Goal: Task Accomplishment & Management: Use online tool/utility

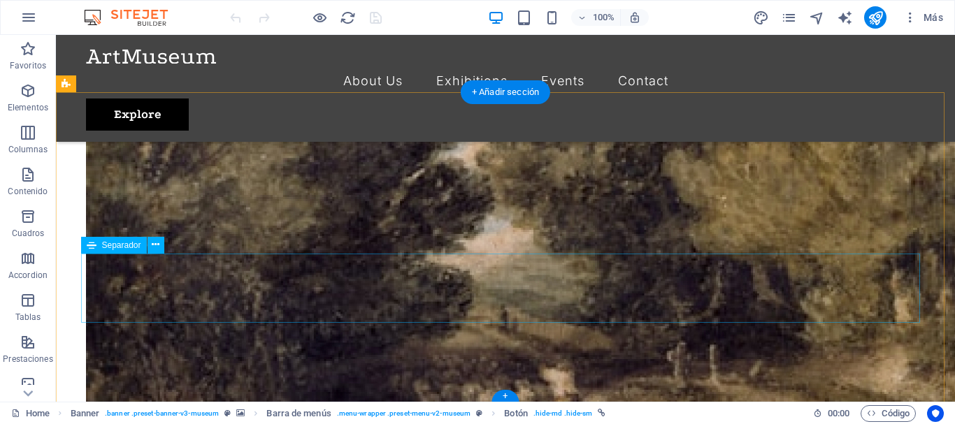
scroll to position [3515, 0]
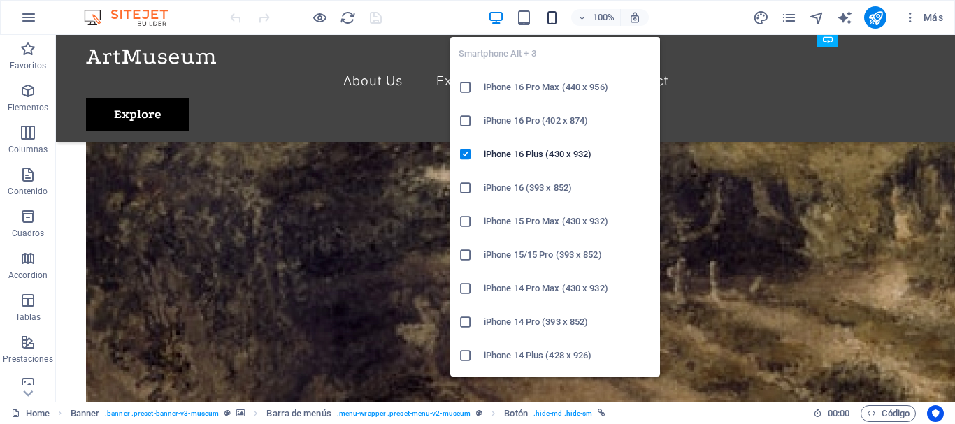
click at [549, 16] on icon "button" at bounding box center [552, 18] width 16 height 16
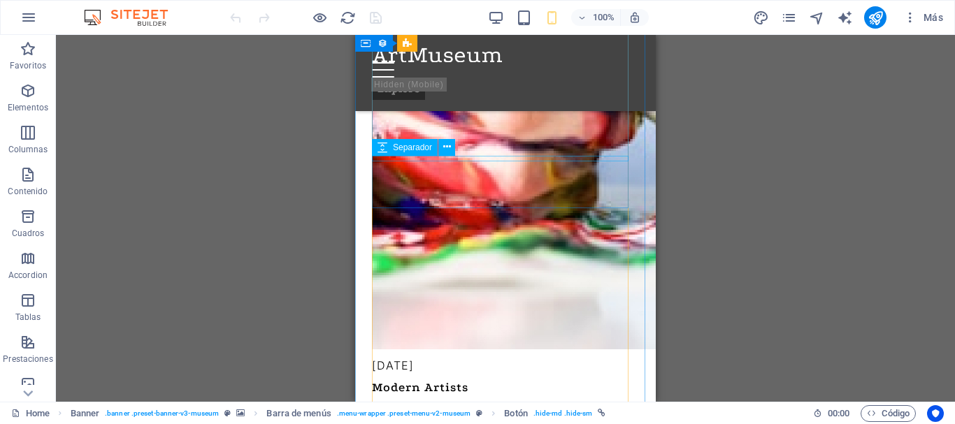
scroll to position [1403, 0]
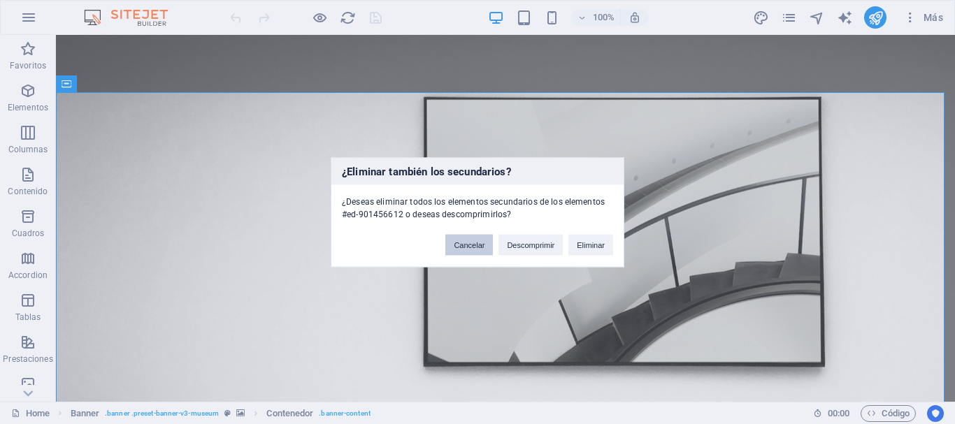
click at [463, 244] on button "Cancelar" at bounding box center [469, 244] width 48 height 21
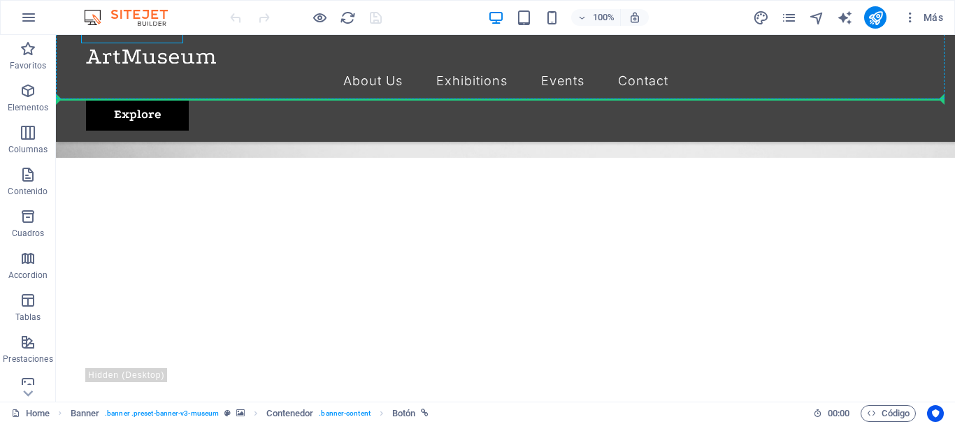
scroll to position [401, 0]
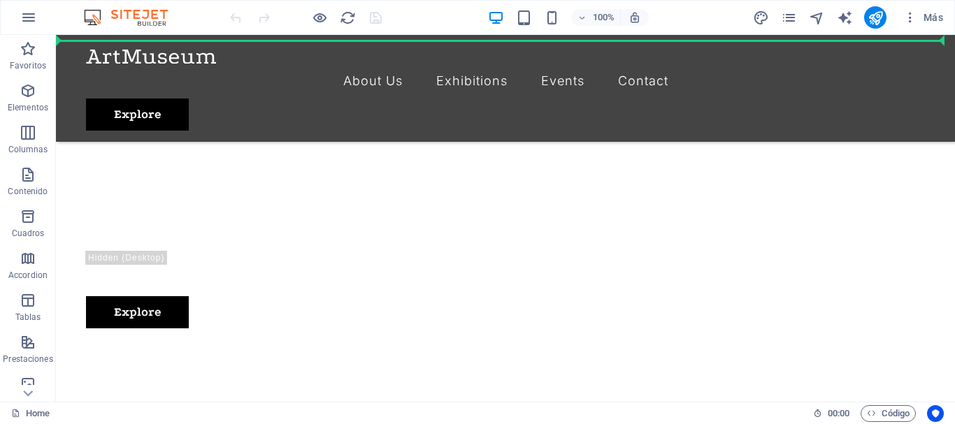
drag, startPoint x: 175, startPoint y: 370, endPoint x: 231, endPoint y: 140, distance: 236.8
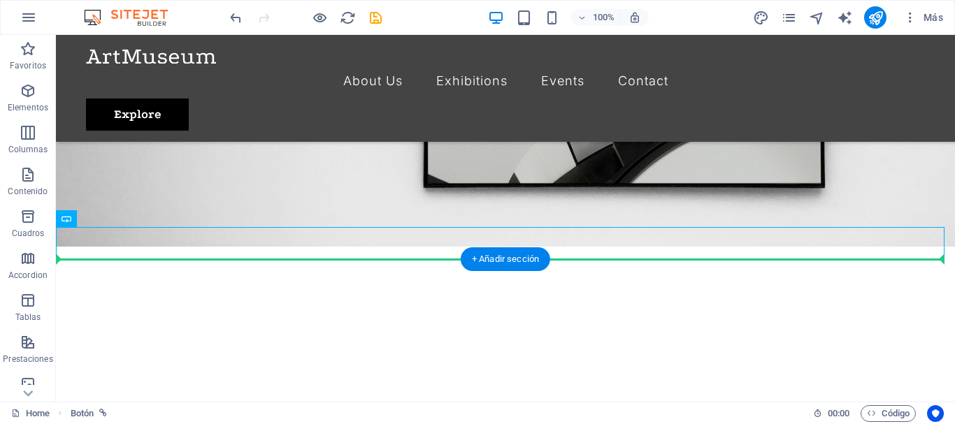
scroll to position [236, 0]
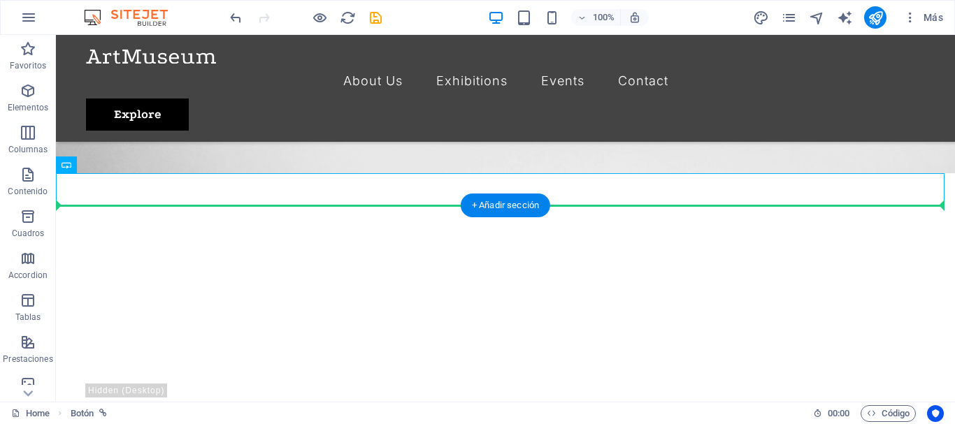
drag, startPoint x: 129, startPoint y: 298, endPoint x: 116, endPoint y: 314, distance: 20.3
drag, startPoint x: 143, startPoint y: 185, endPoint x: 138, endPoint y: 293, distance: 108.4
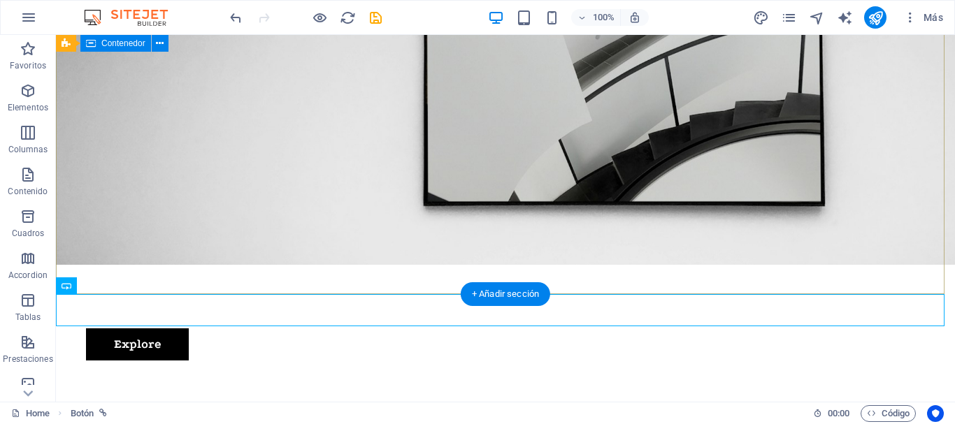
scroll to position [0, 0]
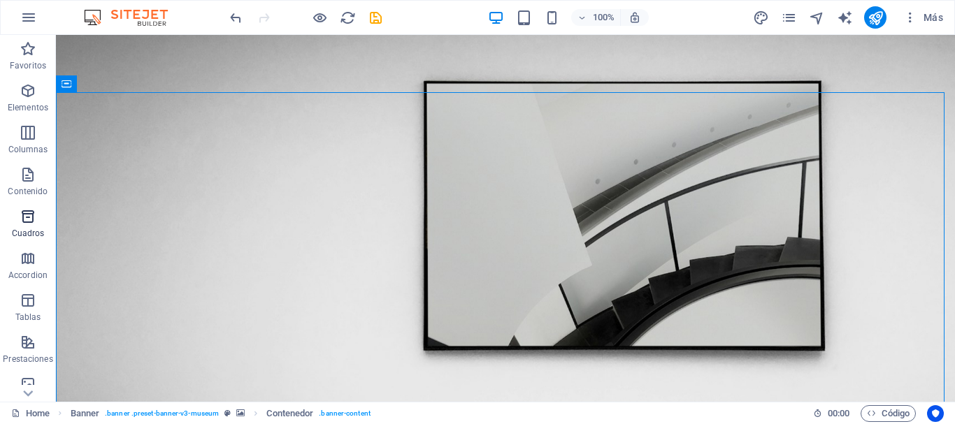
click at [27, 214] on icon "button" at bounding box center [28, 216] width 17 height 17
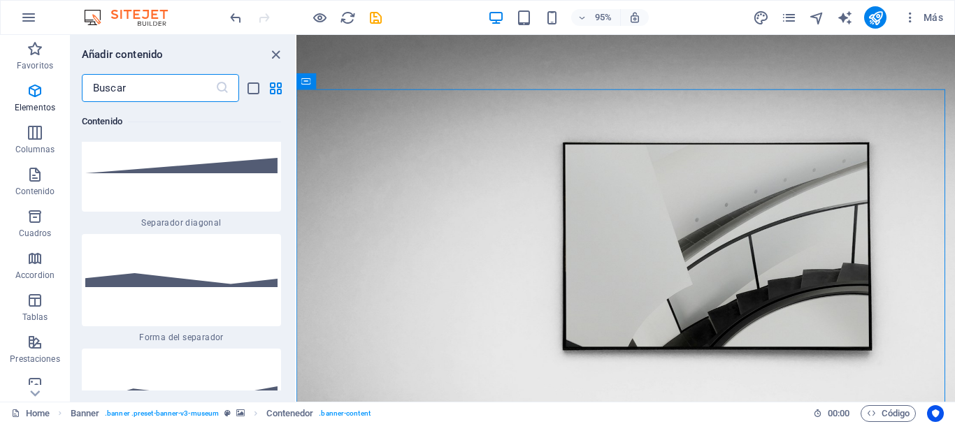
scroll to position [7254, 0]
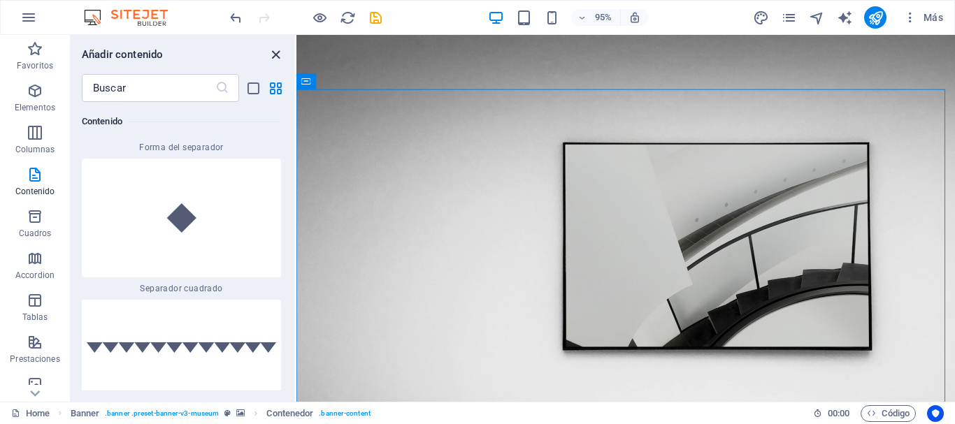
click at [273, 56] on icon "close panel" at bounding box center [276, 55] width 16 height 16
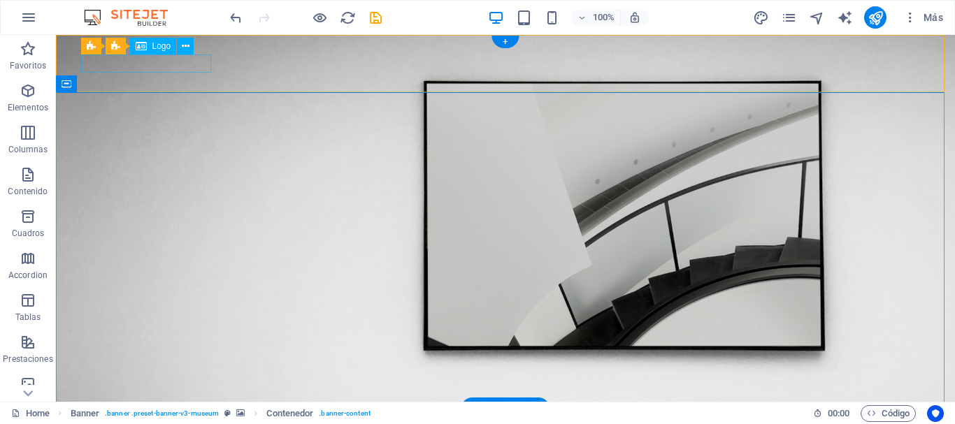
click at [161, 421] on div at bounding box center [505, 429] width 839 height 17
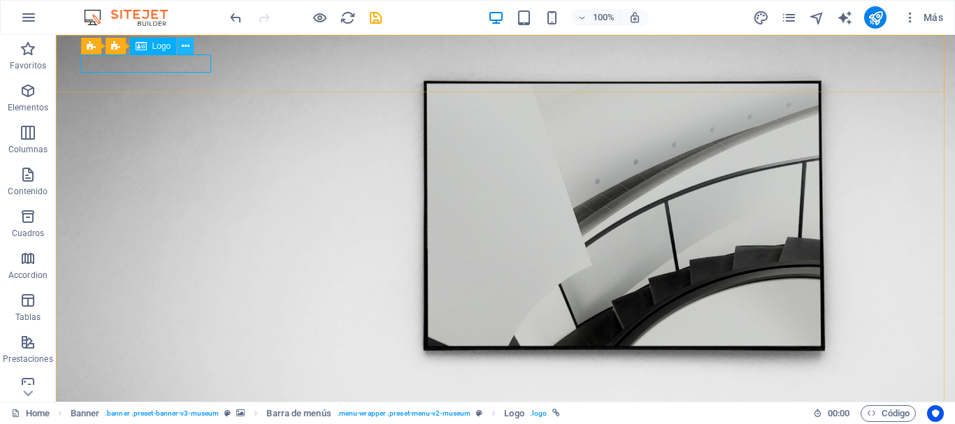
click at [185, 47] on icon at bounding box center [186, 46] width 8 height 15
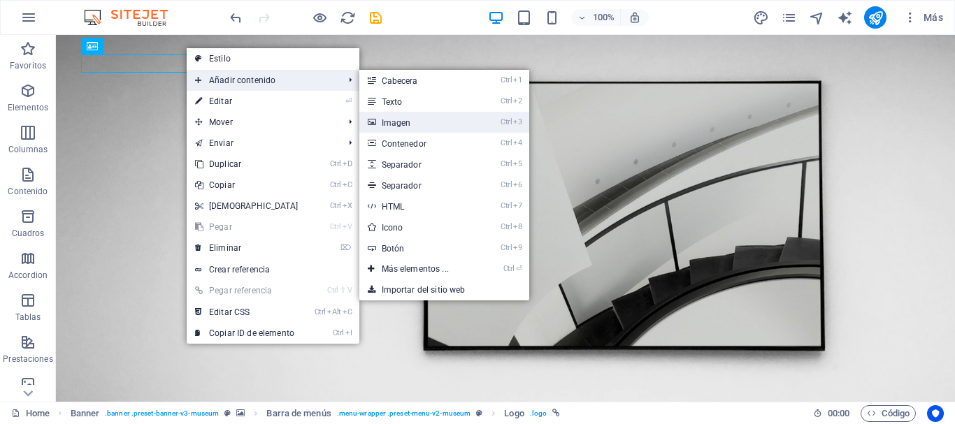
click at [398, 124] on link "Ctrl 3 Imagen" at bounding box center [417, 122] width 117 height 21
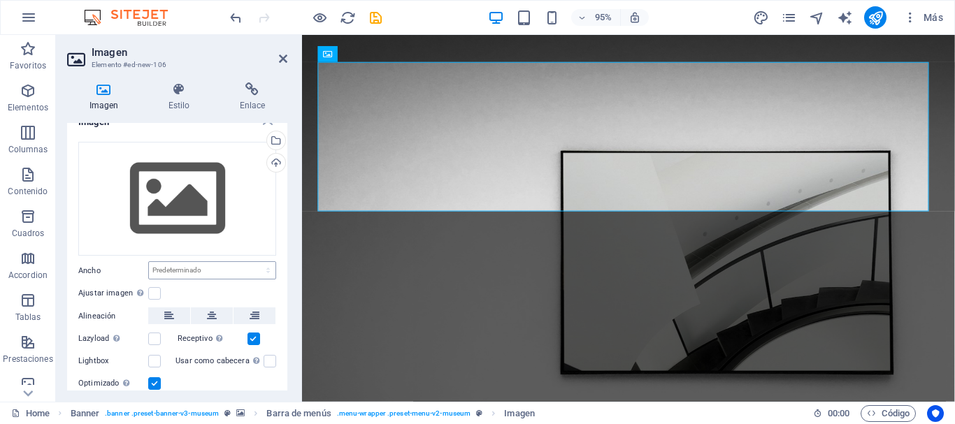
scroll to position [0, 0]
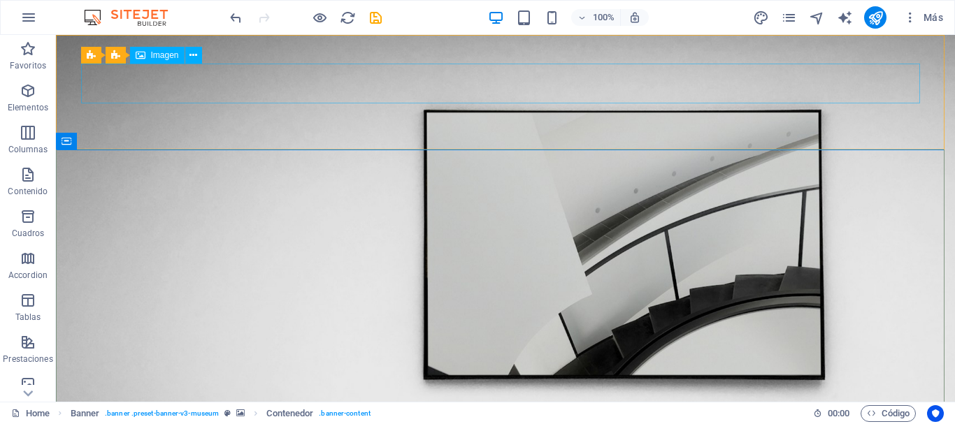
click at [204, 55] on div "Barra de menús Banner Imagen" at bounding box center [146, 55] width 130 height 17
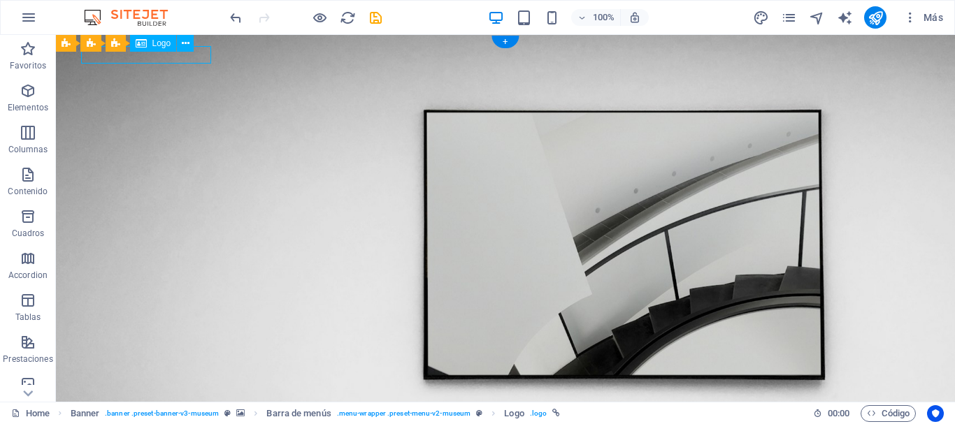
click at [203, 55] on div "Arrastra aquí para reemplazar el contenido existente. Si quieres crear un eleme…" at bounding box center [505, 218] width 899 height 367
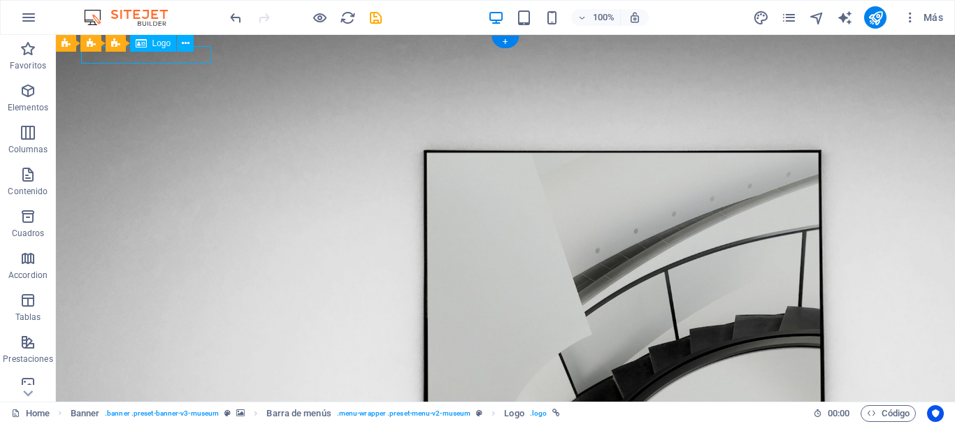
select select "px"
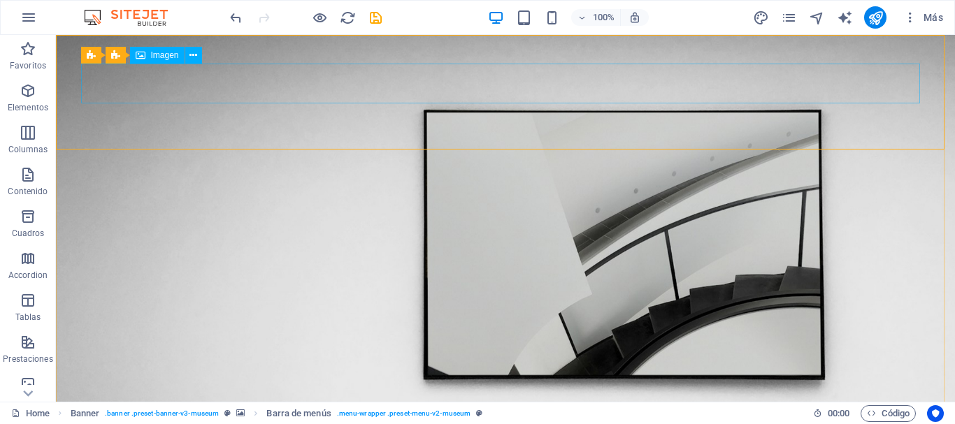
click at [208, 54] on div "Barra de menús Banner Imagen" at bounding box center [146, 55] width 130 height 17
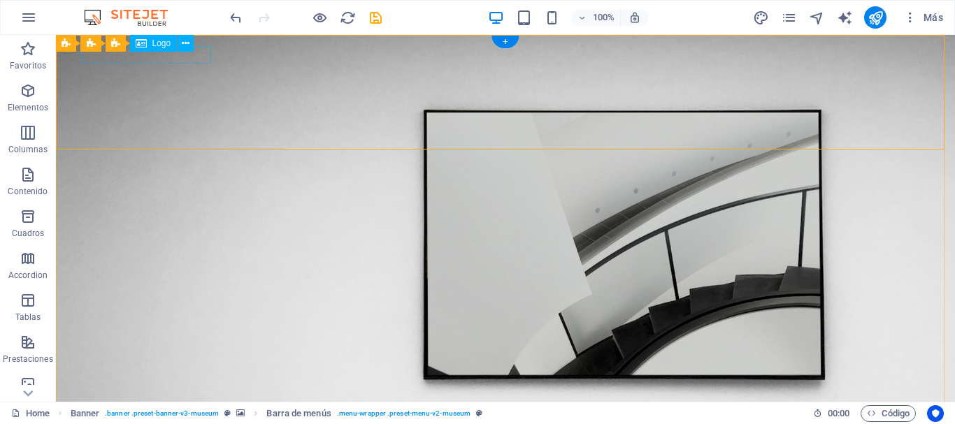
click at [159, 42] on span "Logo" at bounding box center [161, 43] width 19 height 8
click at [187, 43] on icon at bounding box center [186, 43] width 8 height 15
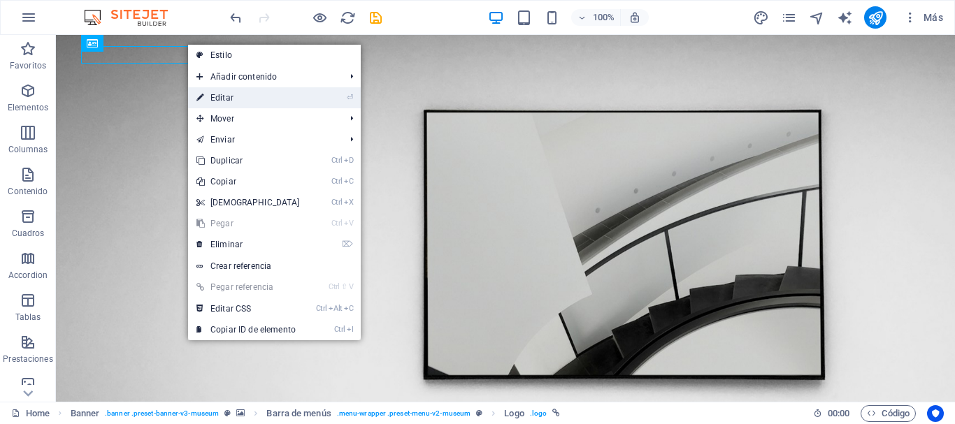
click at [235, 99] on link "⏎ Editar" at bounding box center [248, 97] width 120 height 21
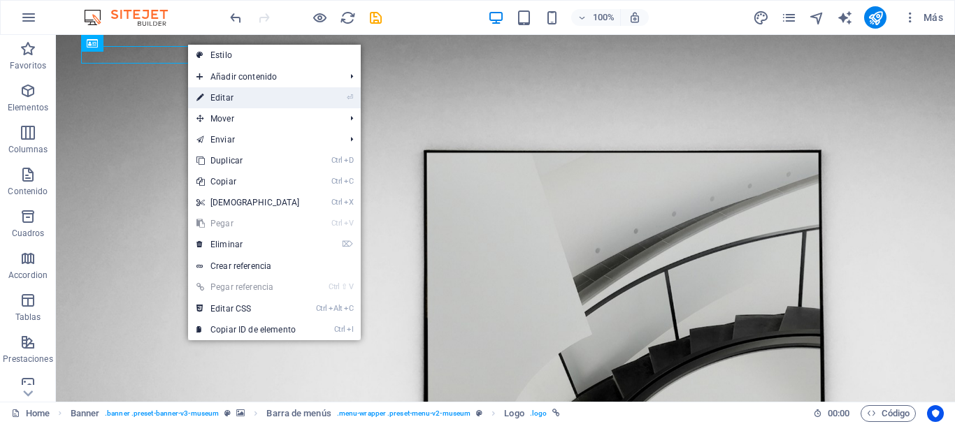
select select "px"
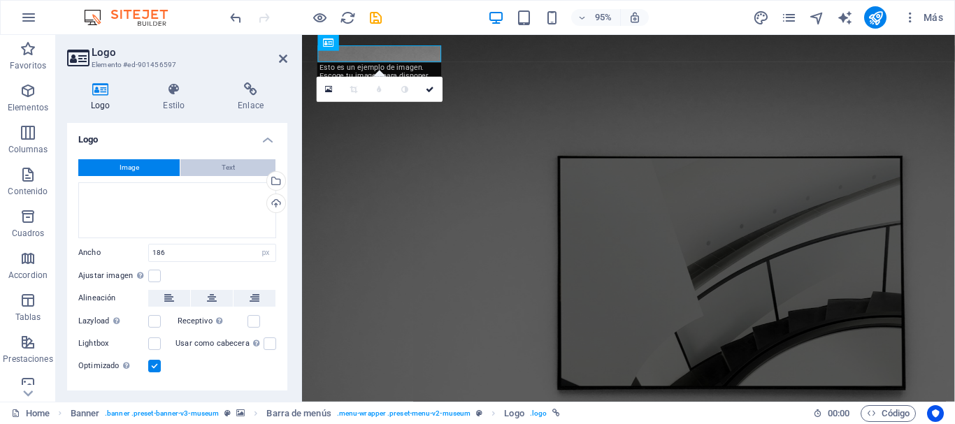
click at [253, 168] on button "Text" at bounding box center [227, 167] width 95 height 17
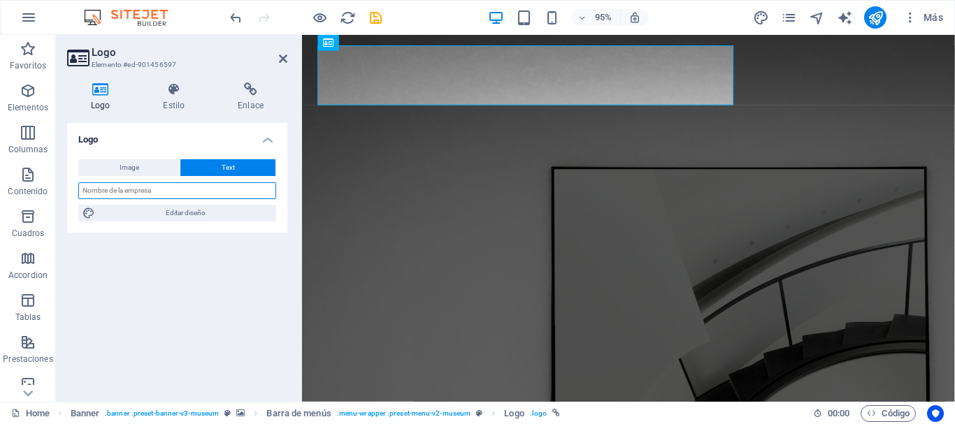
click at [121, 191] on input "text" at bounding box center [177, 190] width 198 height 17
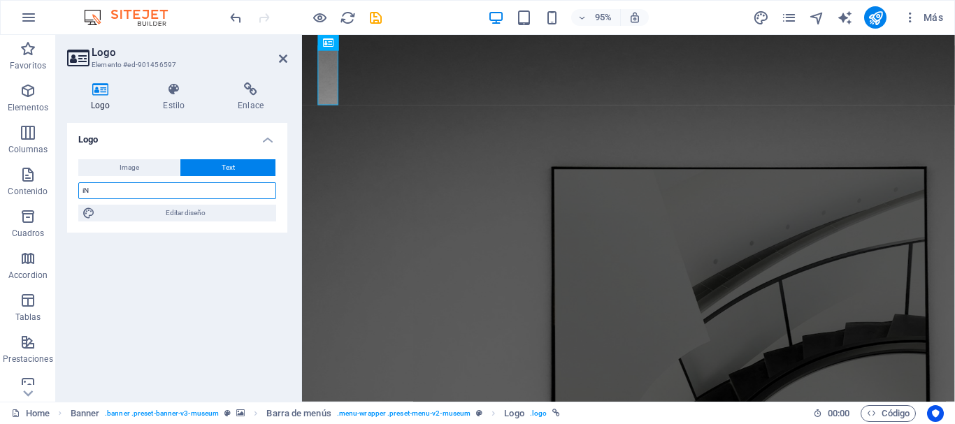
type input "i"
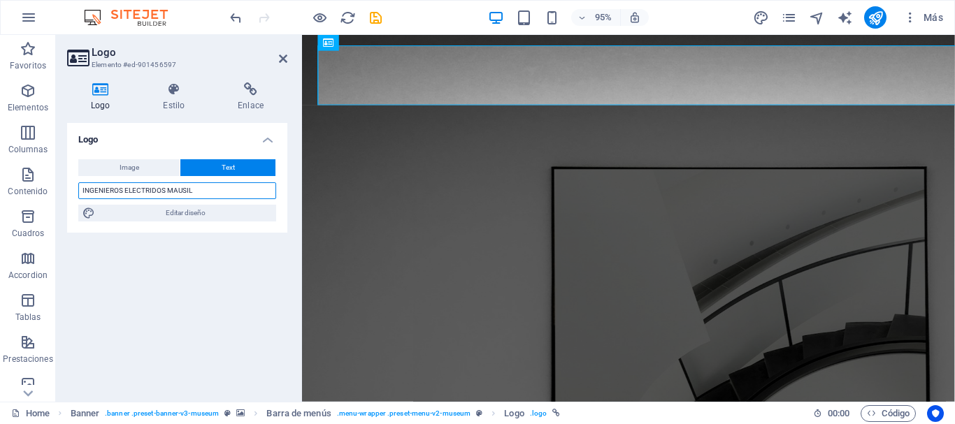
type input "INGENIEROS ELECTRIDOS MAUSIL"
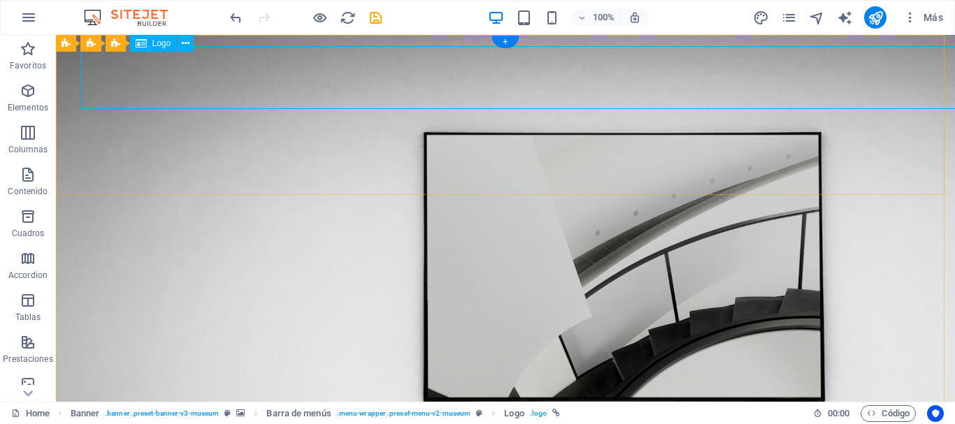
click at [117, 43] on icon at bounding box center [118, 43] width 8 height 15
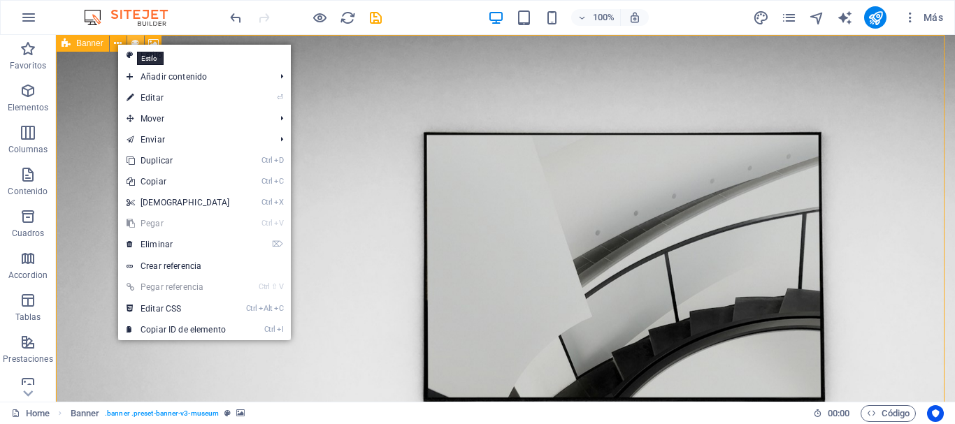
click at [136, 42] on icon at bounding box center [135, 43] width 8 height 15
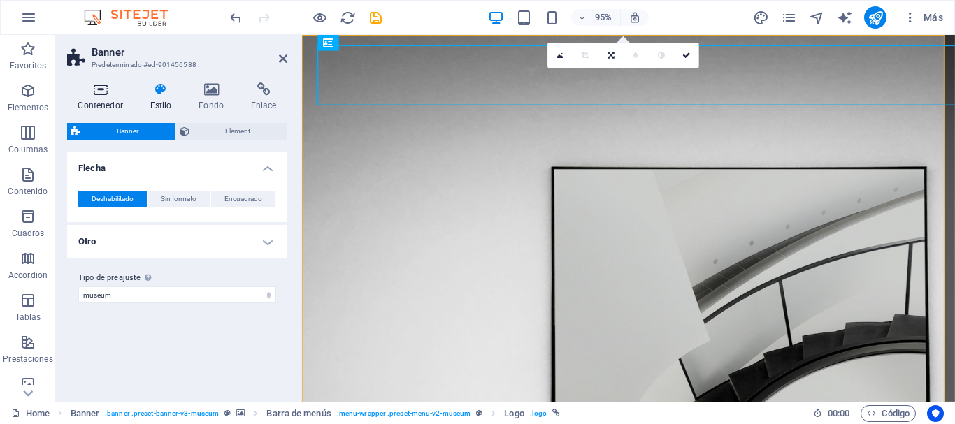
click at [99, 92] on icon at bounding box center [100, 89] width 66 height 14
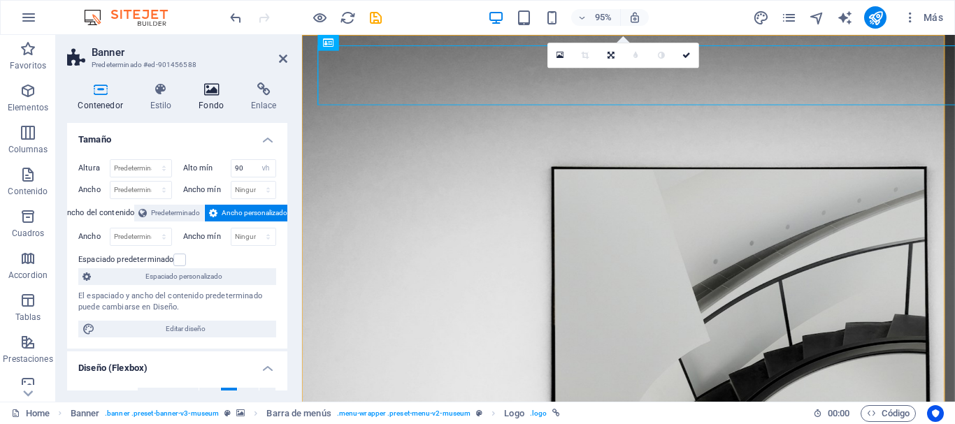
click at [215, 96] on h4 "Fondo" at bounding box center [214, 96] width 52 height 29
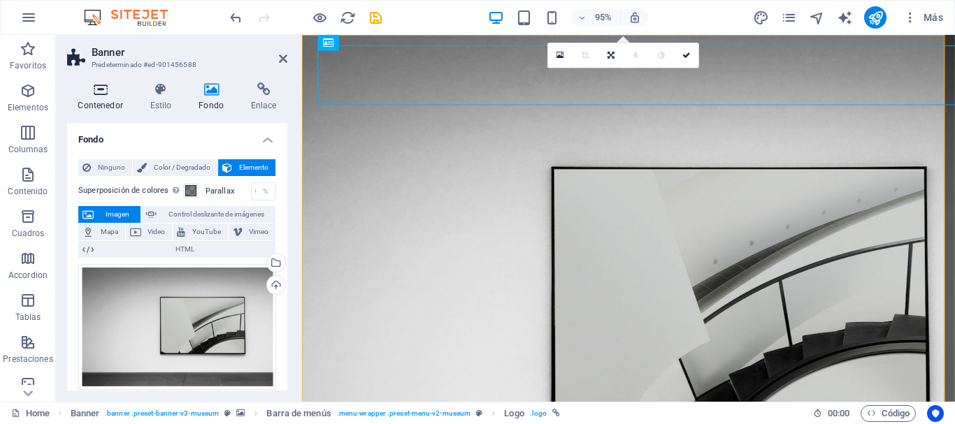
click at [101, 94] on icon at bounding box center [100, 89] width 66 height 14
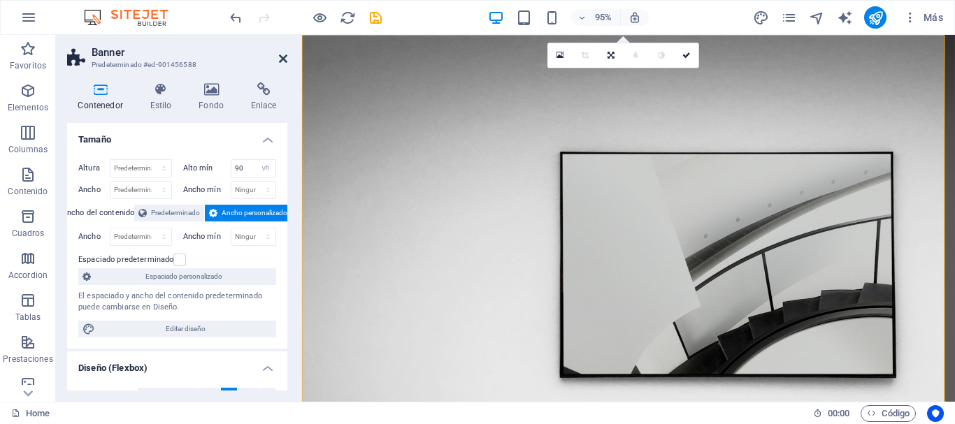
click at [284, 59] on icon at bounding box center [283, 58] width 8 height 11
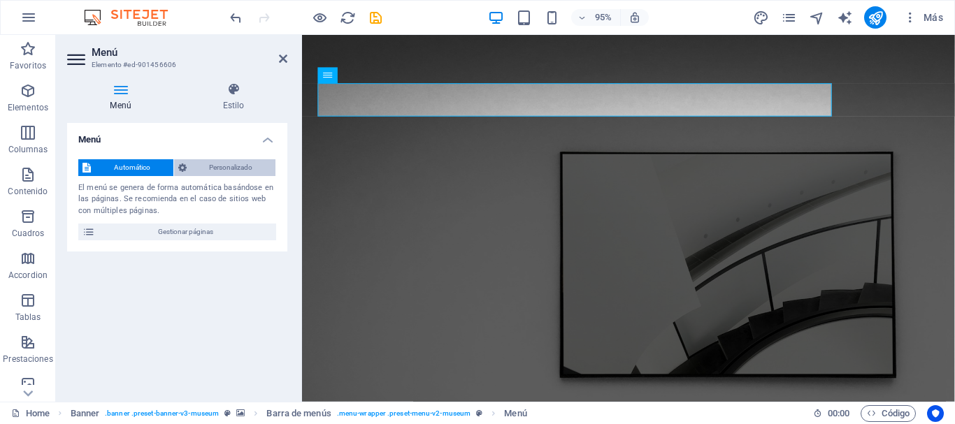
click at [238, 168] on span "Personalizado" at bounding box center [231, 167] width 81 height 17
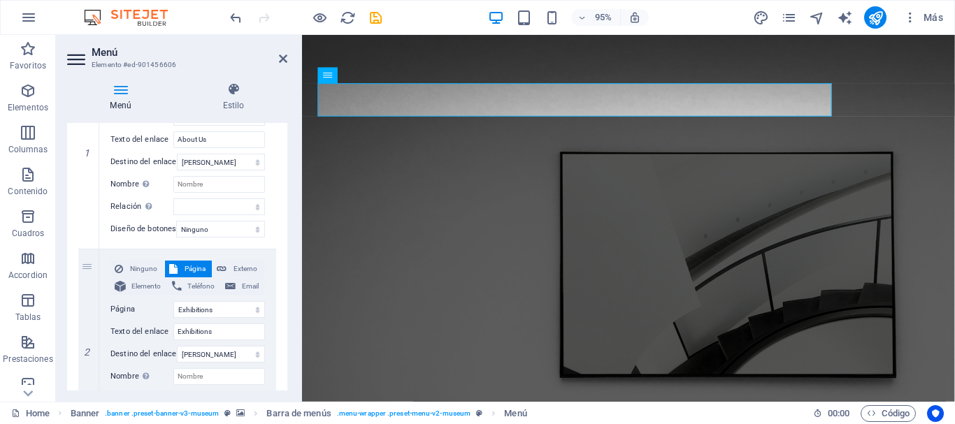
scroll to position [140, 0]
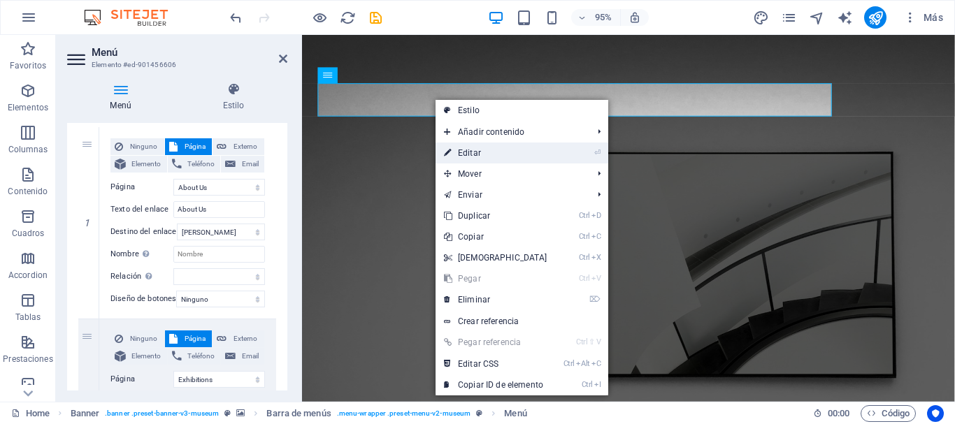
click at [472, 150] on link "⏎ Editar" at bounding box center [495, 153] width 120 height 21
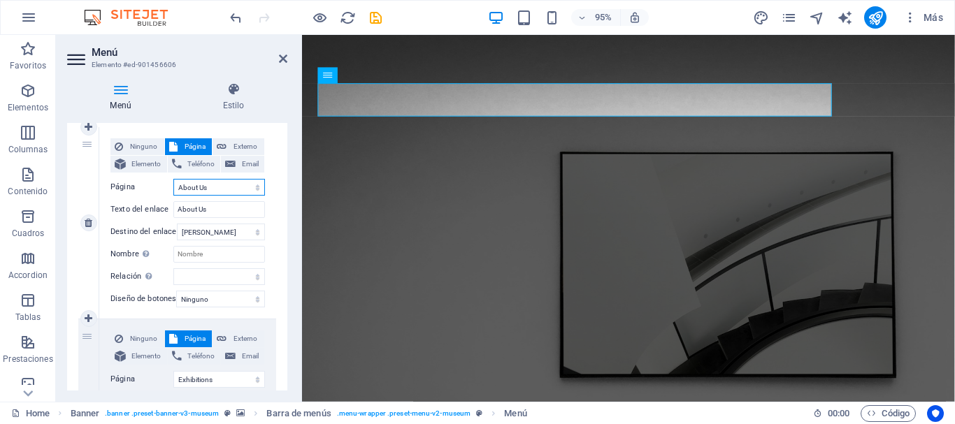
click at [214, 189] on select "Home About Us Exhibitions Events Contact Privacy Legal Notice" at bounding box center [219, 187] width 92 height 17
click at [210, 189] on select "Home About Us Exhibitions Events Contact Privacy Legal Notice" at bounding box center [219, 187] width 92 height 17
click at [209, 189] on select "Home About Us Exhibitions Events Contact Privacy Legal Notice" at bounding box center [219, 187] width 92 height 17
click at [207, 258] on input "Nombre Una descripción adicional del enlace no debería ser igual al texto del e…" at bounding box center [219, 254] width 92 height 17
click at [254, 189] on select "Home About Us Exhibitions Events Contact Privacy Legal Notice" at bounding box center [219, 187] width 92 height 17
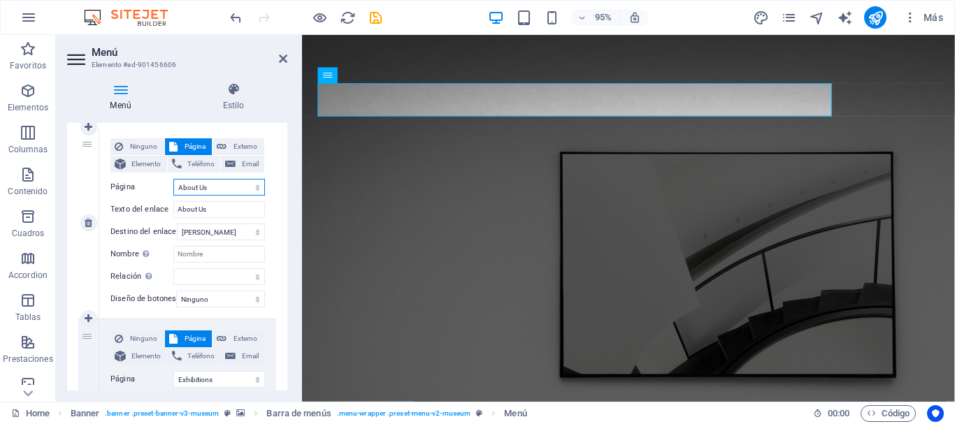
click at [254, 189] on select "Home About Us Exhibitions Events Contact Privacy Legal Notice" at bounding box center [219, 187] width 92 height 17
click at [220, 215] on input "About Us" at bounding box center [219, 209] width 92 height 17
drag, startPoint x: 220, startPoint y: 215, endPoint x: 170, endPoint y: 219, distance: 50.4
click at [170, 219] on div "Ninguno Página Externo Elemento Teléfono Email Página Home About Us Exhibitions…" at bounding box center [187, 211] width 154 height 147
type input "sER"
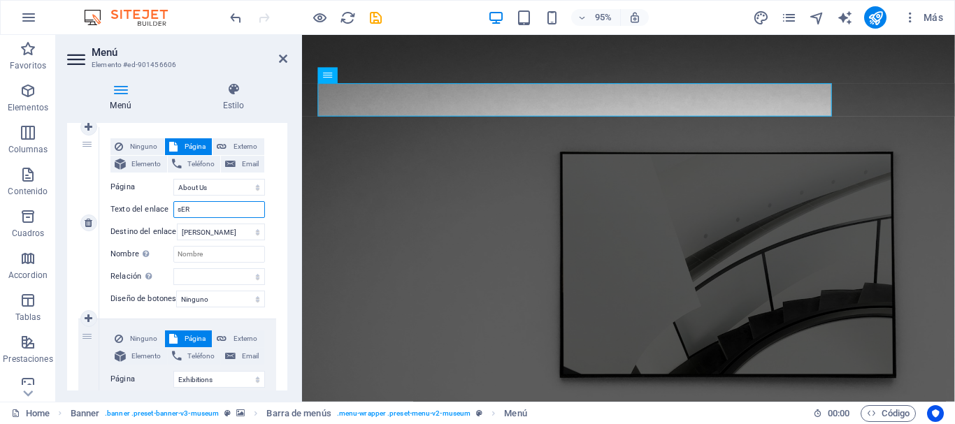
select select
type input "s"
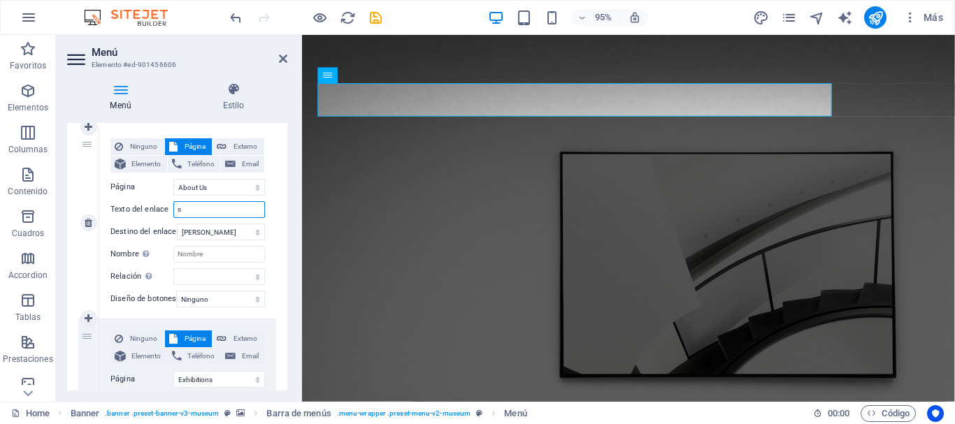
select select
type input "SER"
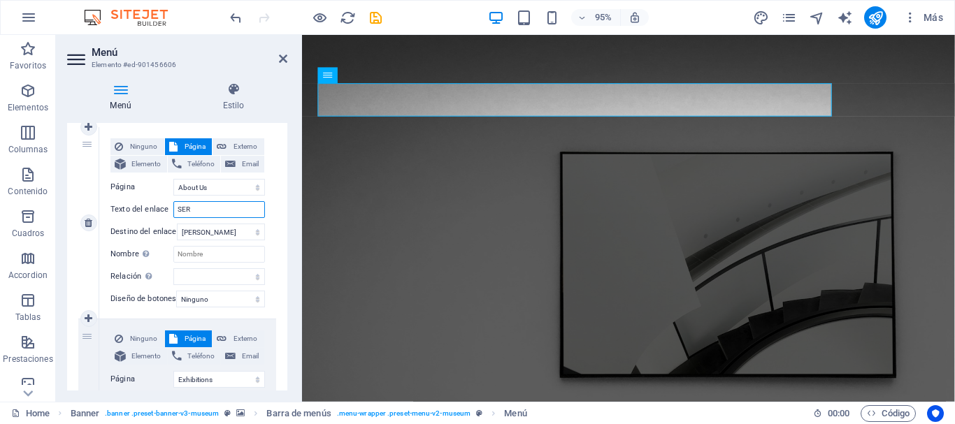
select select
type input "SERVICIO"
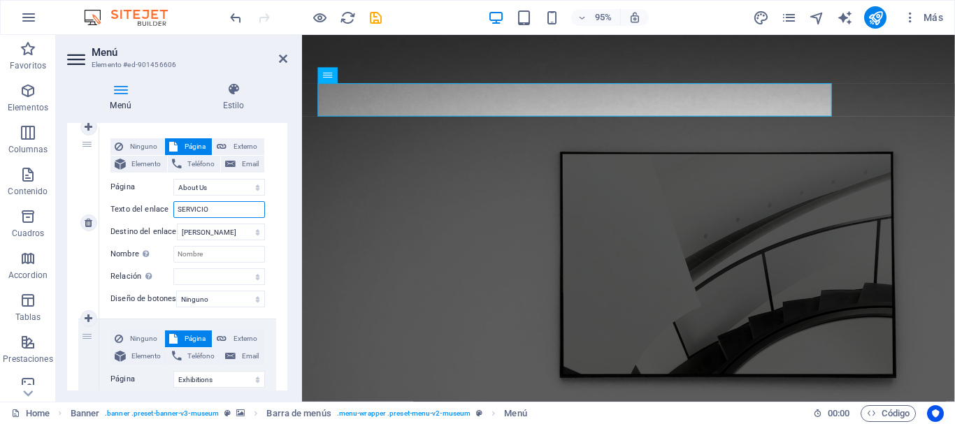
select select
type input "SERVICIO"
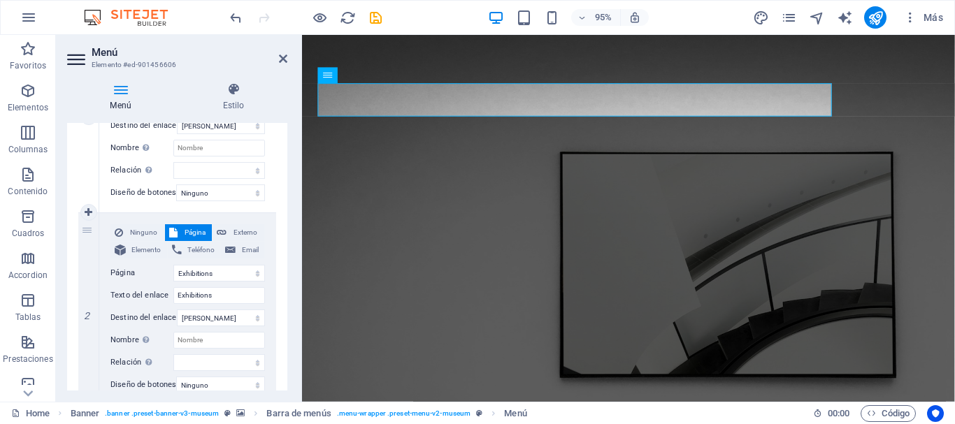
scroll to position [349, 0]
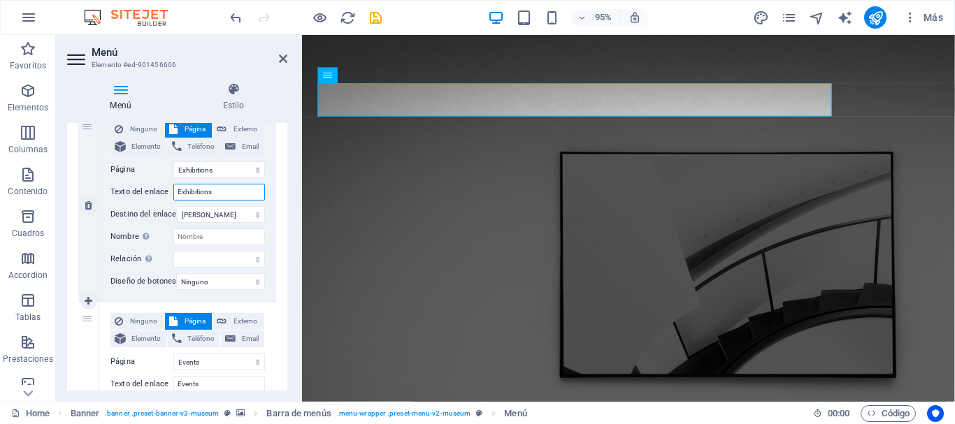
click at [222, 194] on input "Exhibitions" at bounding box center [219, 192] width 92 height 17
drag, startPoint x: 222, startPoint y: 194, endPoint x: 163, endPoint y: 194, distance: 58.7
click at [163, 194] on div "Texto del enlace Exhibitions" at bounding box center [187, 192] width 154 height 17
type input "CLIENTE"
select select
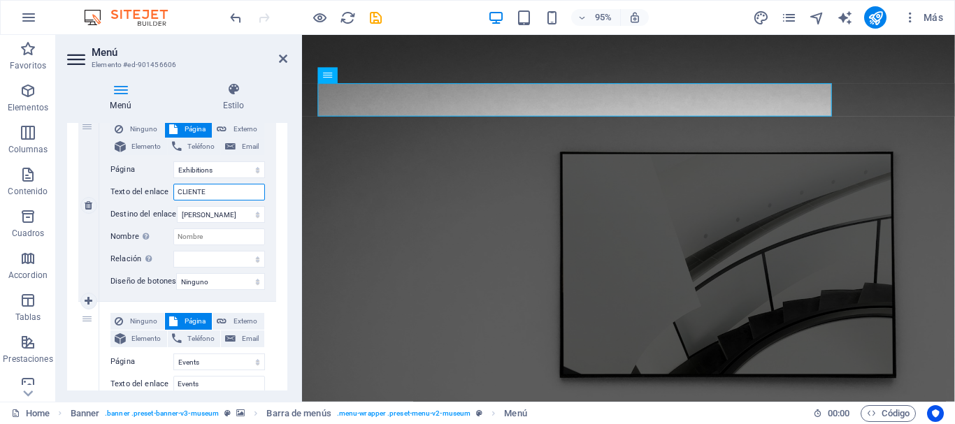
select select
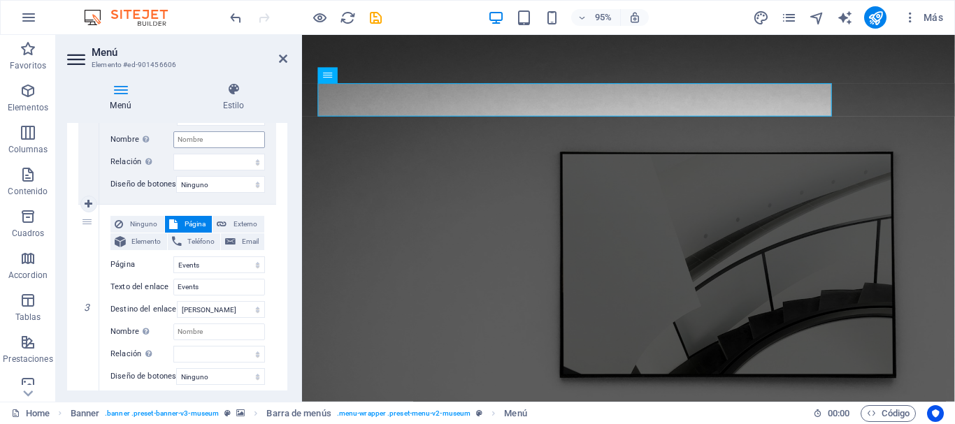
scroll to position [489, 0]
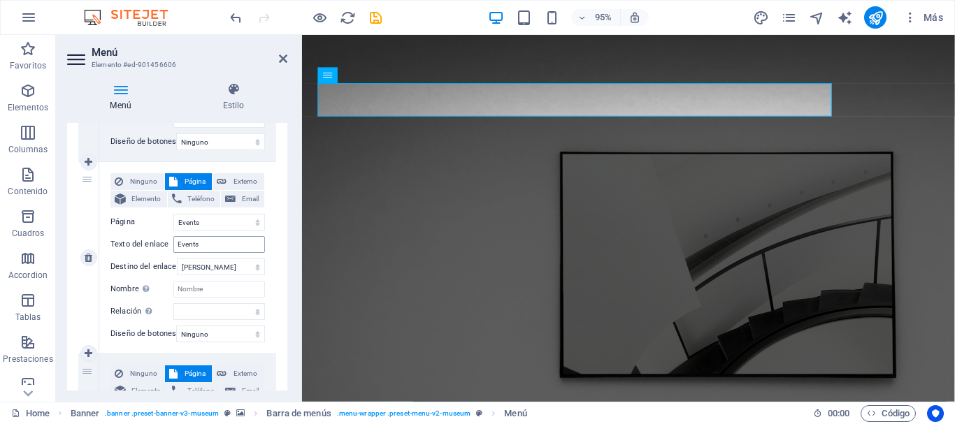
type input "CLIENTE"
click at [215, 245] on input "Events" at bounding box center [219, 244] width 92 height 17
drag, startPoint x: 215, startPoint y: 245, endPoint x: 171, endPoint y: 249, distance: 44.9
click at [171, 249] on div "Texto del enlace Events" at bounding box center [187, 244] width 154 height 17
type input "TRABAJO"
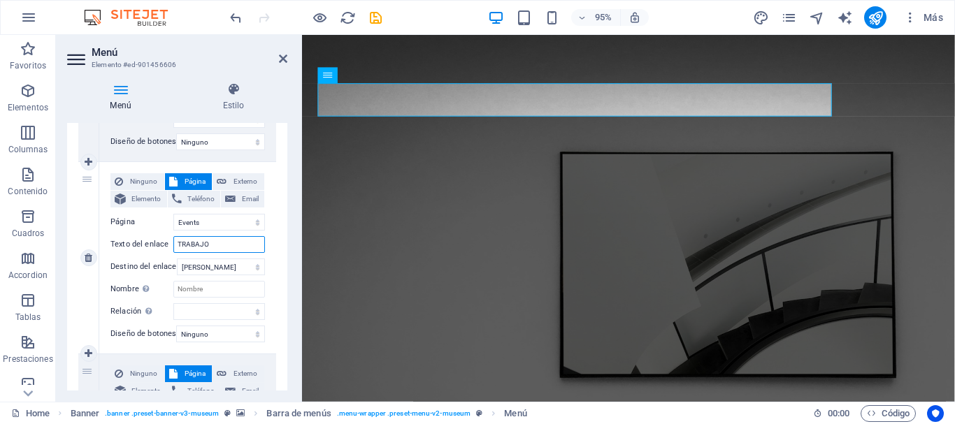
select select
type input "TRABAJO"
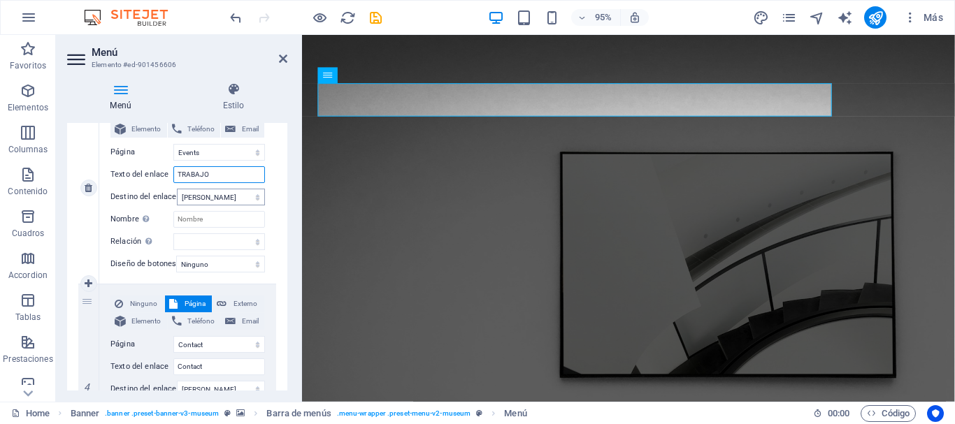
scroll to position [693, 0]
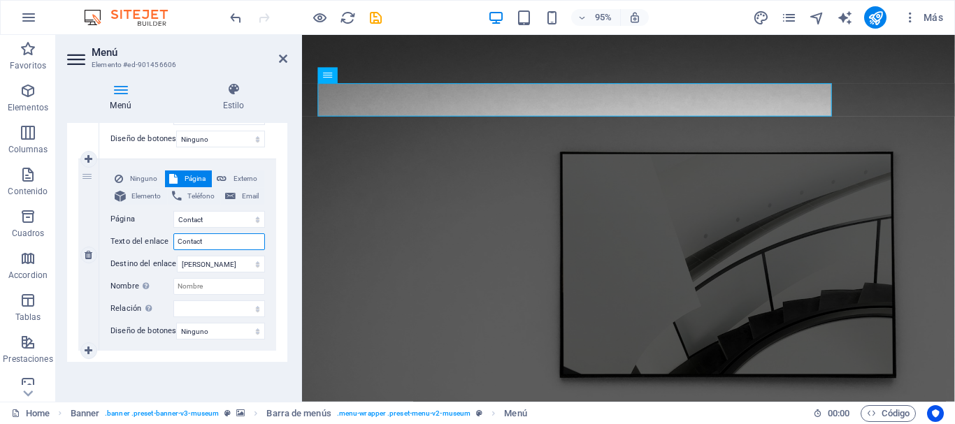
click at [205, 234] on input "Contact" at bounding box center [219, 241] width 92 height 17
drag, startPoint x: 205, startPoint y: 234, endPoint x: 155, endPoint y: 233, distance: 49.6
click at [155, 233] on div "Texto del enlace Contact" at bounding box center [187, 241] width 154 height 17
type input "EMPRESA"
select select
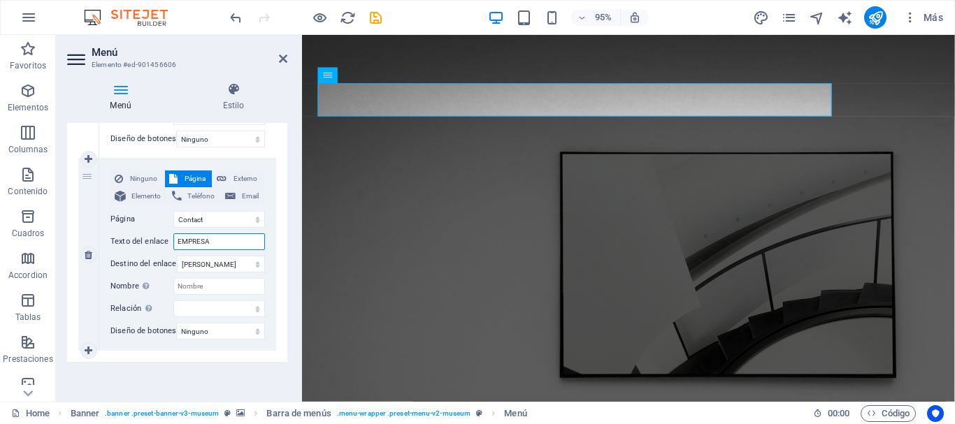
select select
type input "EMPRESA"
click at [92, 346] on icon at bounding box center [89, 351] width 8 height 10
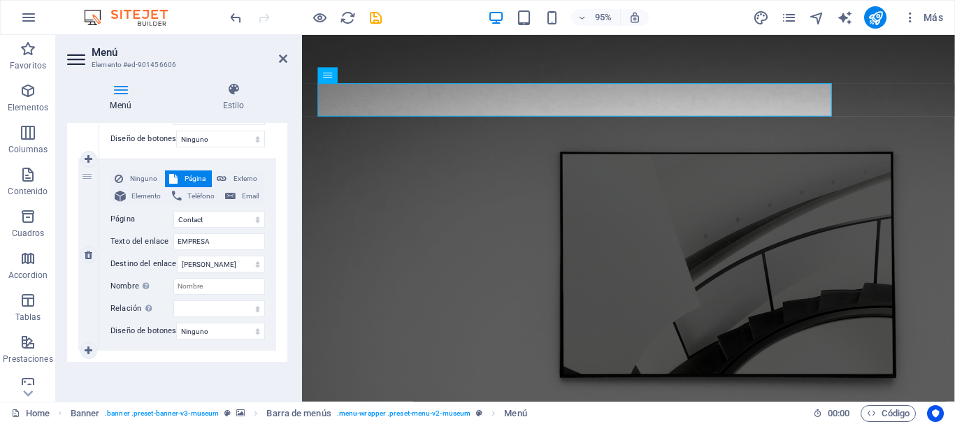
select select
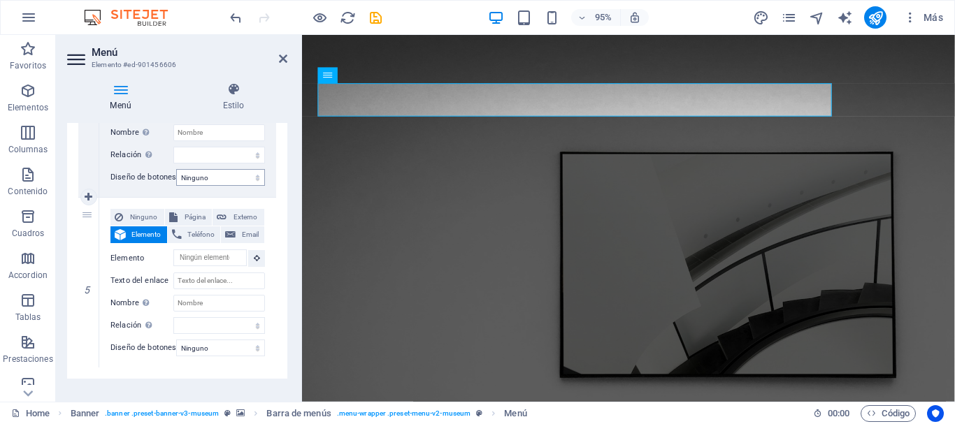
scroll to position [863, 0]
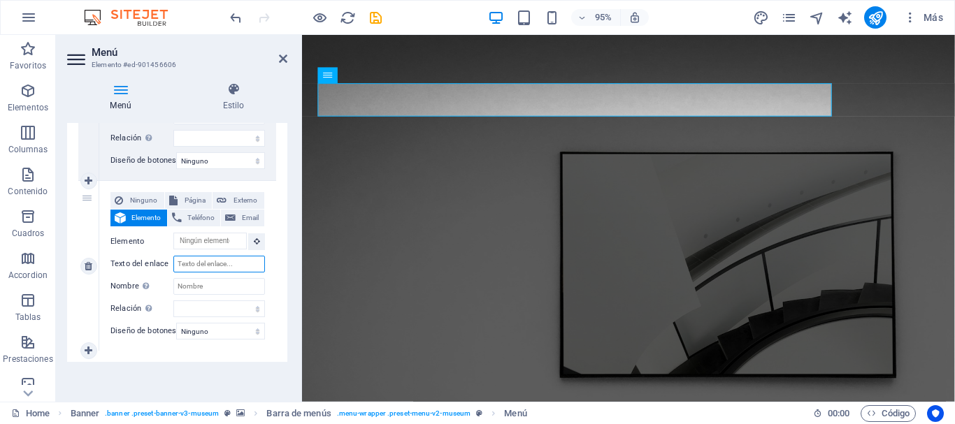
click at [222, 256] on input "Texto del enlace" at bounding box center [219, 264] width 92 height 17
type input "CONTACTO"
select select
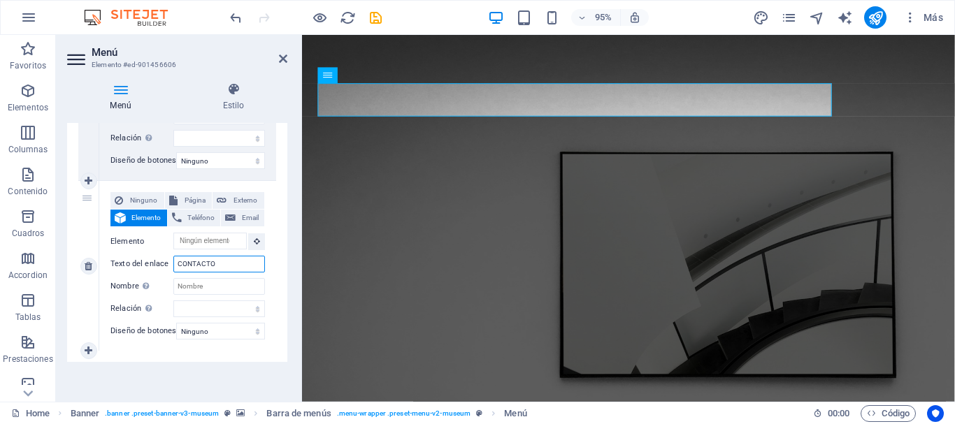
select select
type input "CONTACTO"
click at [280, 59] on icon at bounding box center [283, 58] width 8 height 11
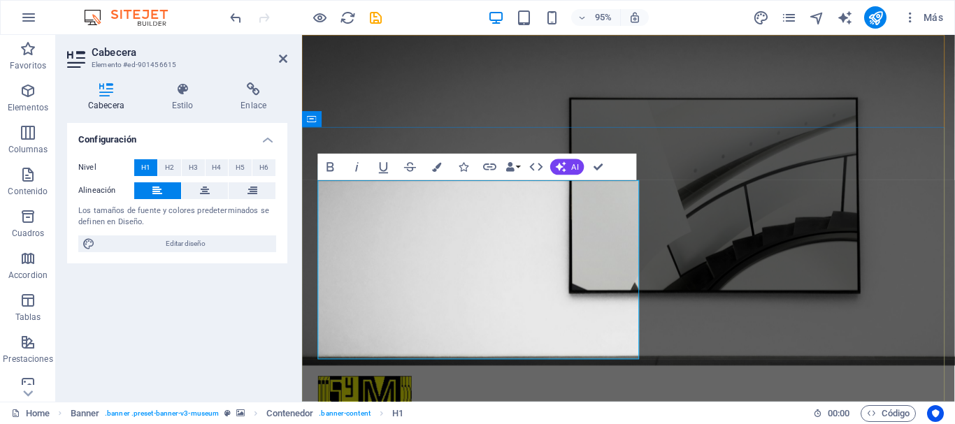
drag, startPoint x: 329, startPoint y: 219, endPoint x: 670, endPoint y: 340, distance: 361.8
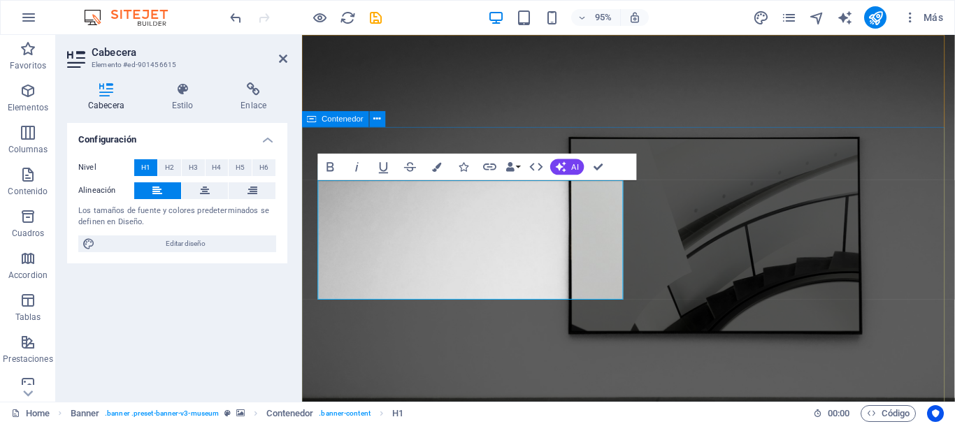
drag, startPoint x: 540, startPoint y: 291, endPoint x: 303, endPoint y: 206, distance: 251.6
click at [170, 168] on span "H2" at bounding box center [169, 167] width 9 height 17
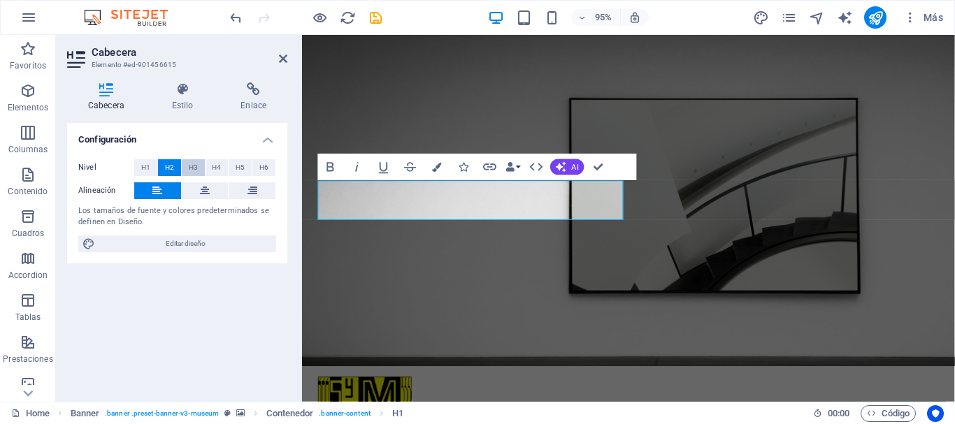
click at [191, 168] on span "H3" at bounding box center [193, 167] width 9 height 17
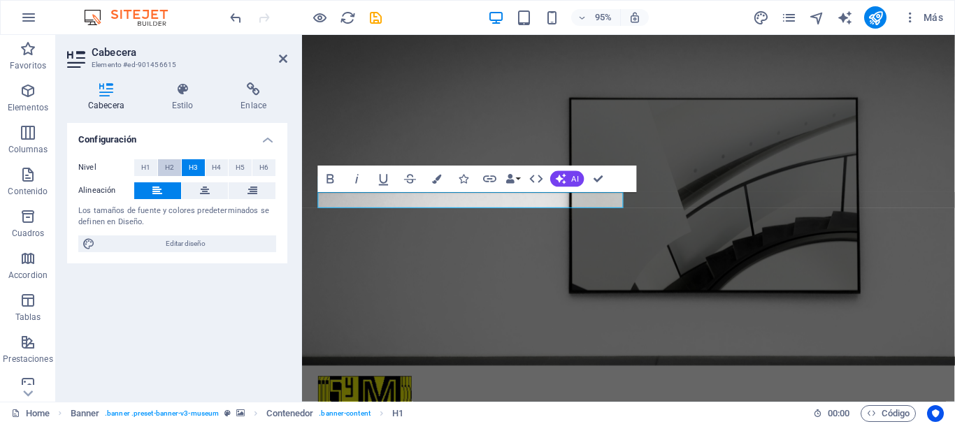
click at [167, 166] on span "H2" at bounding box center [169, 167] width 9 height 17
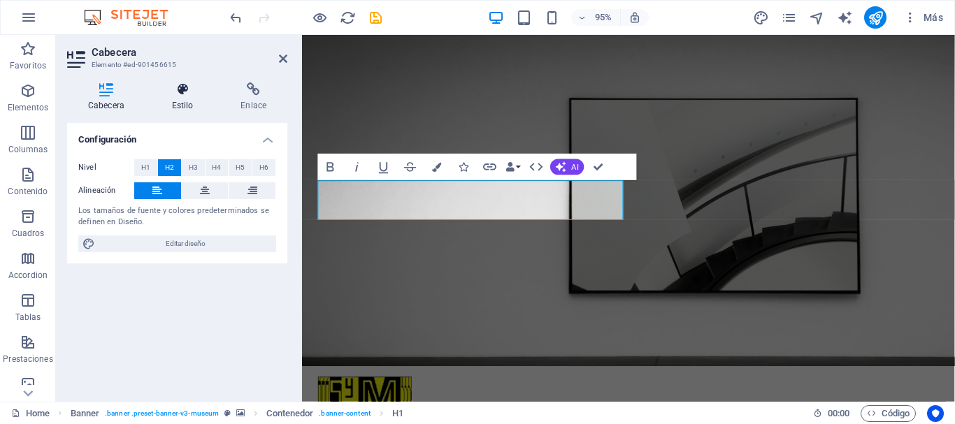
click at [180, 93] on icon at bounding box center [183, 89] width 64 height 14
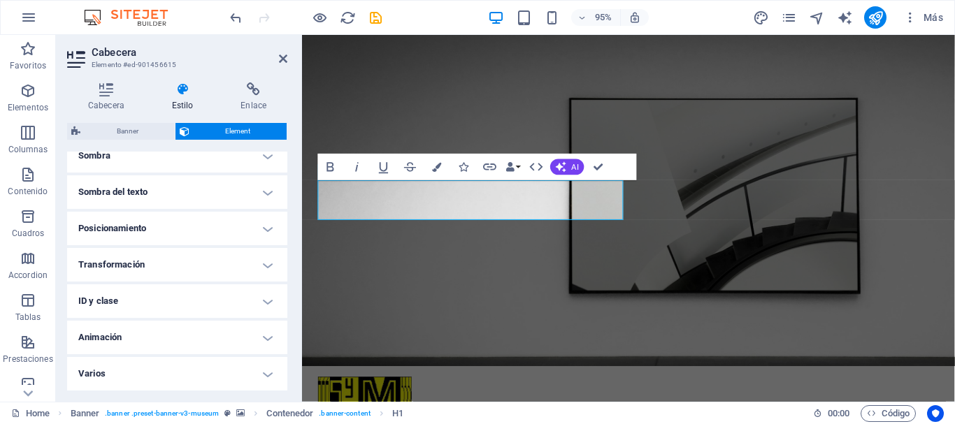
scroll to position [0, 0]
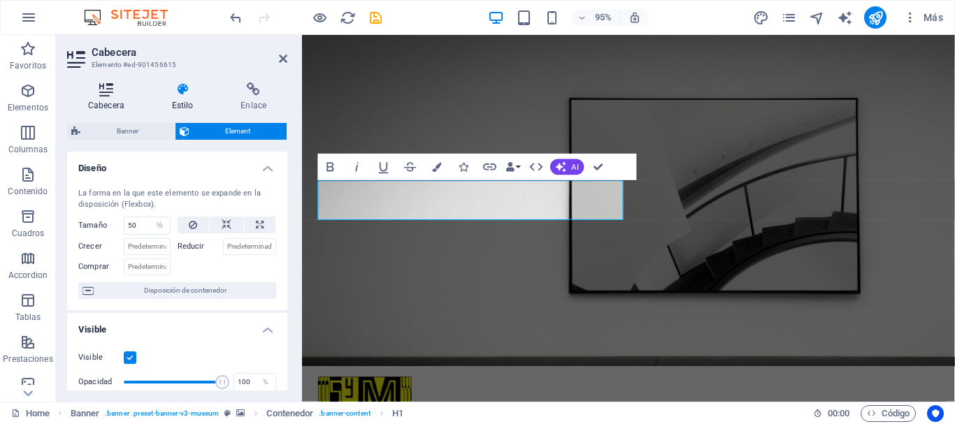
click at [106, 93] on icon at bounding box center [106, 89] width 78 height 14
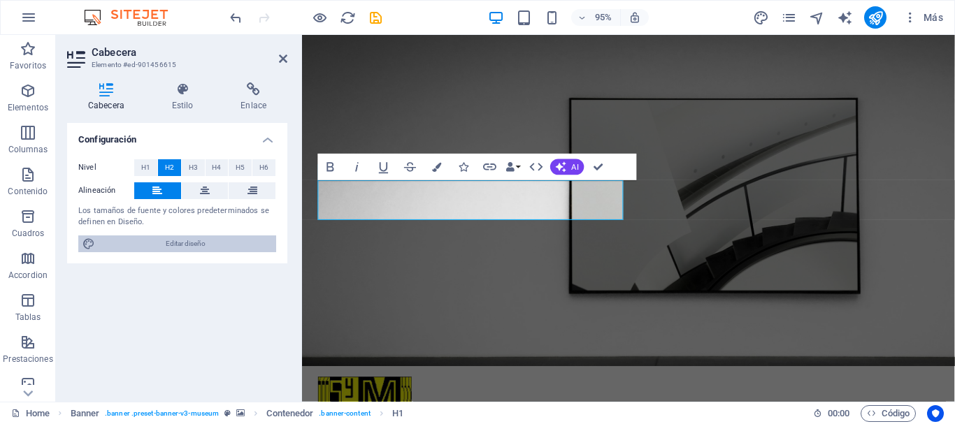
click at [215, 244] on span "Editar diseño" at bounding box center [185, 244] width 173 height 17
select select "px"
select select "300"
select select "px"
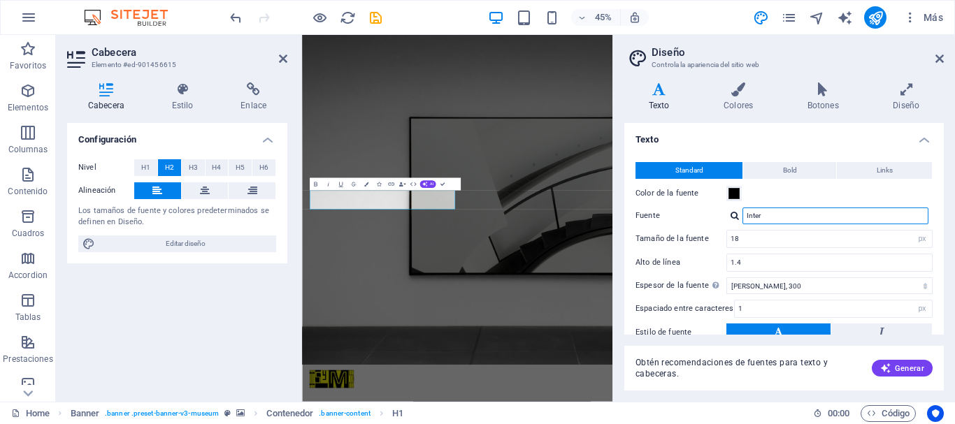
click at [805, 212] on input "Inter" at bounding box center [835, 216] width 186 height 17
click at [920, 217] on input "Inter" at bounding box center [835, 216] width 186 height 17
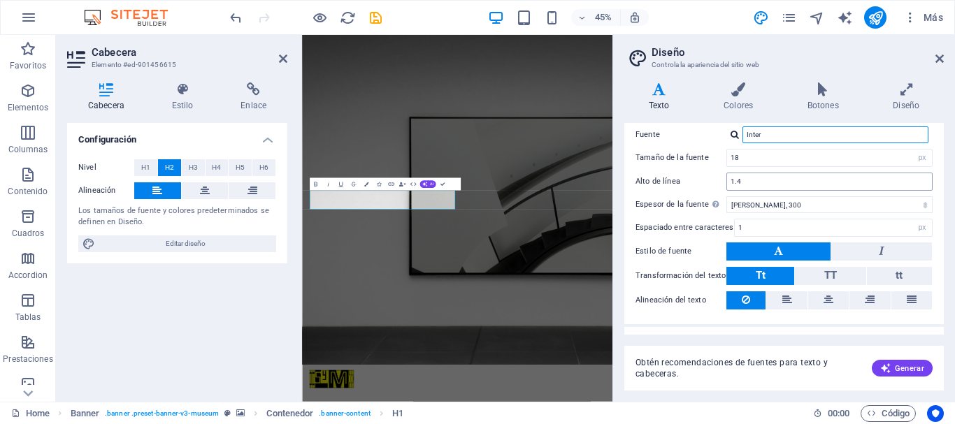
scroll to position [107, 0]
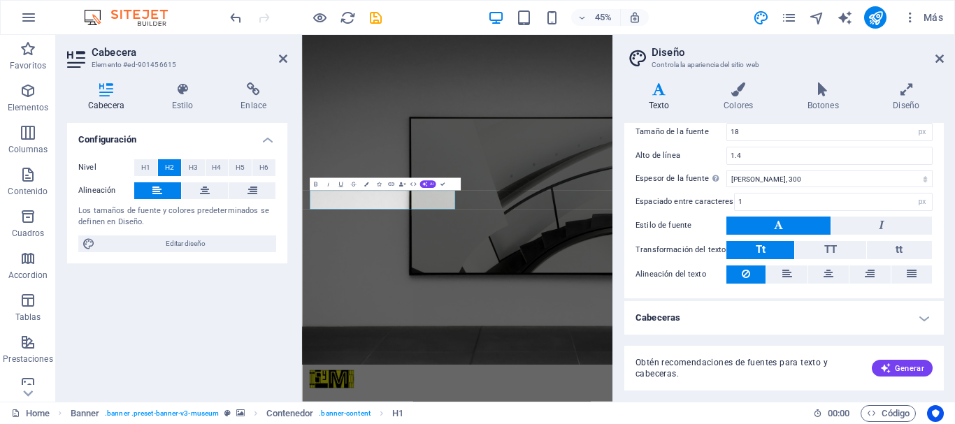
click at [921, 315] on h4 "Cabeceras" at bounding box center [783, 318] width 319 height 34
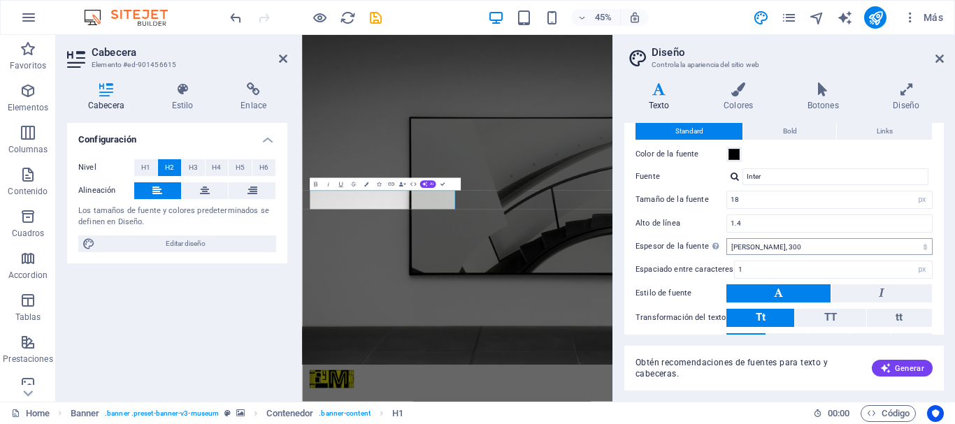
scroll to position [0, 0]
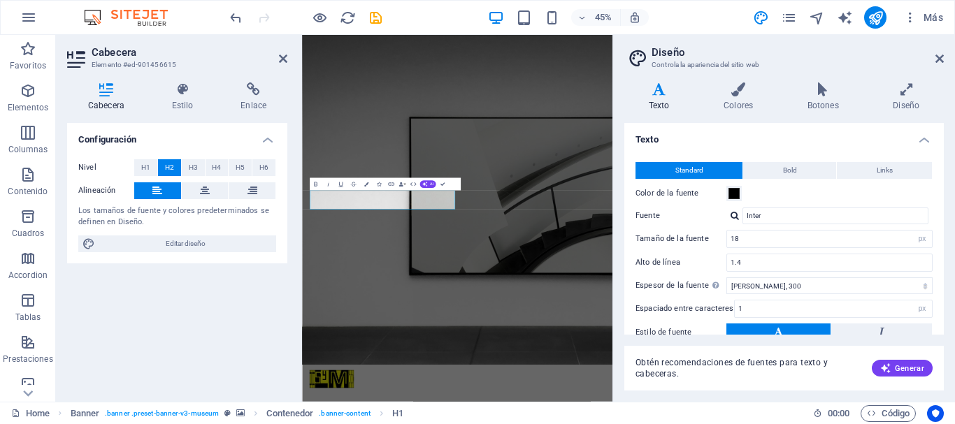
click at [736, 216] on div at bounding box center [734, 215] width 8 height 9
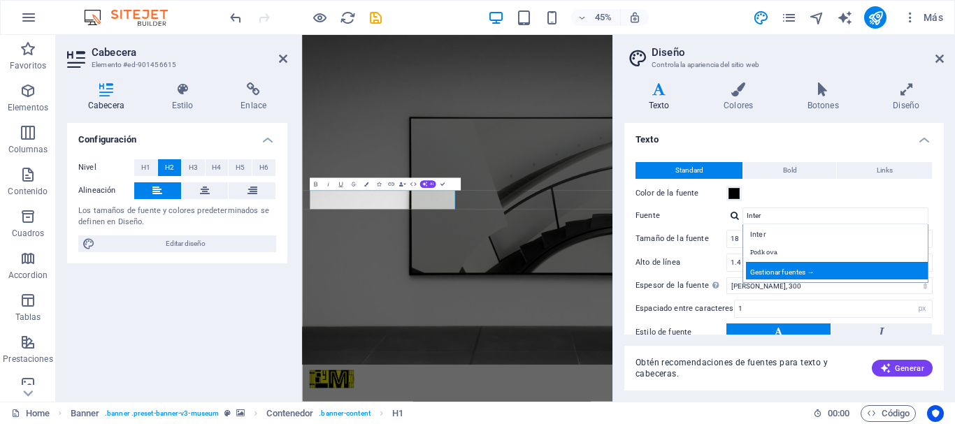
click at [793, 271] on div "Gestionar fuentes →" at bounding box center [838, 270] width 185 height 17
select select "popularity"
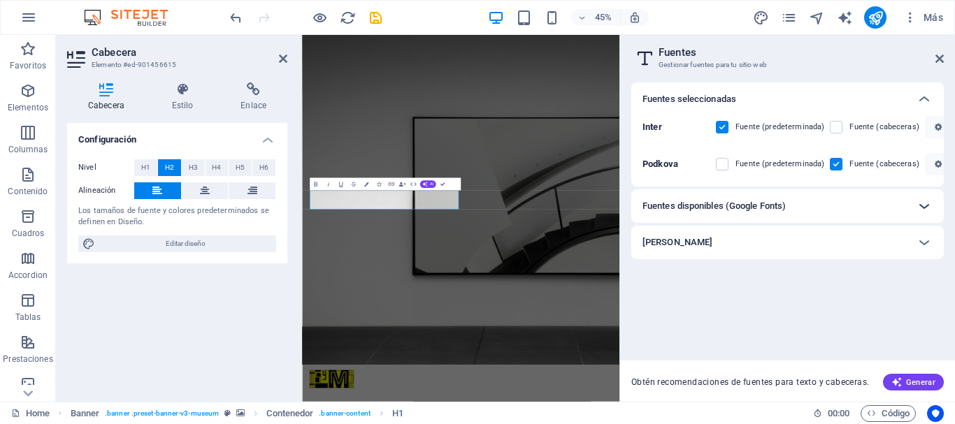
click at [923, 205] on icon at bounding box center [924, 206] width 17 height 17
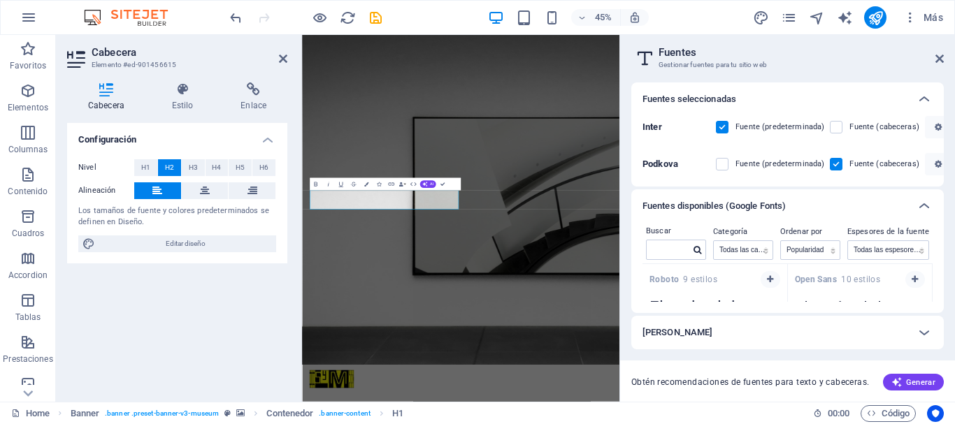
click at [686, 283] on span "Roboto 9 estilos" at bounding box center [683, 279] width 68 height 11
click at [773, 276] on button "button" at bounding box center [770, 279] width 20 height 17
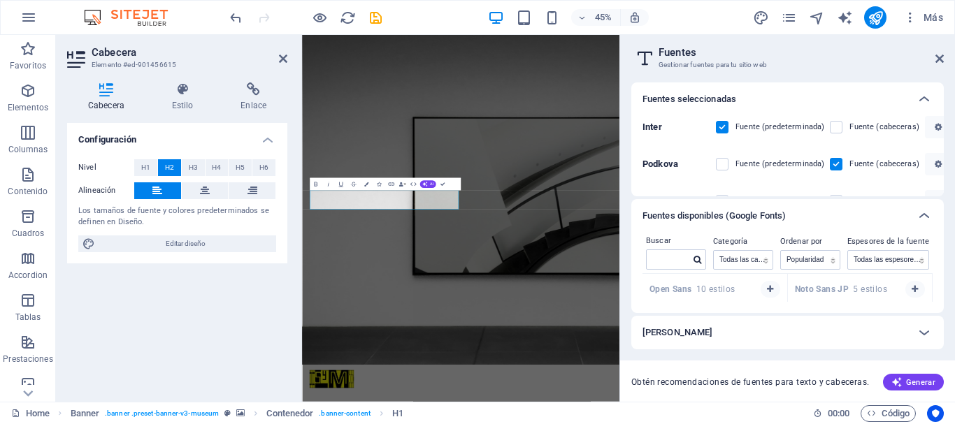
scroll to position [27, 0]
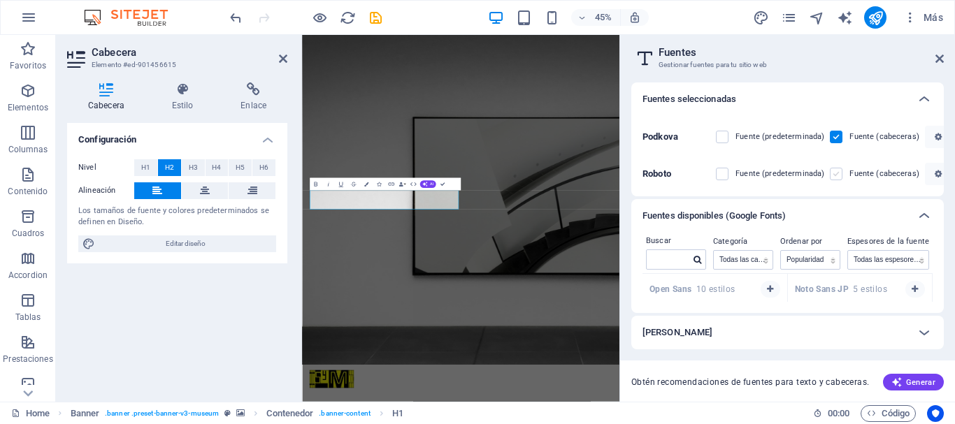
drag, startPoint x: 837, startPoint y: 173, endPoint x: 674, endPoint y: 24, distance: 220.7
click at [837, 173] on label at bounding box center [836, 174] width 13 height 13
click at [0, 0] on input "checkbox" at bounding box center [0, 0] width 0 height 0
click at [936, 55] on icon at bounding box center [939, 58] width 8 height 11
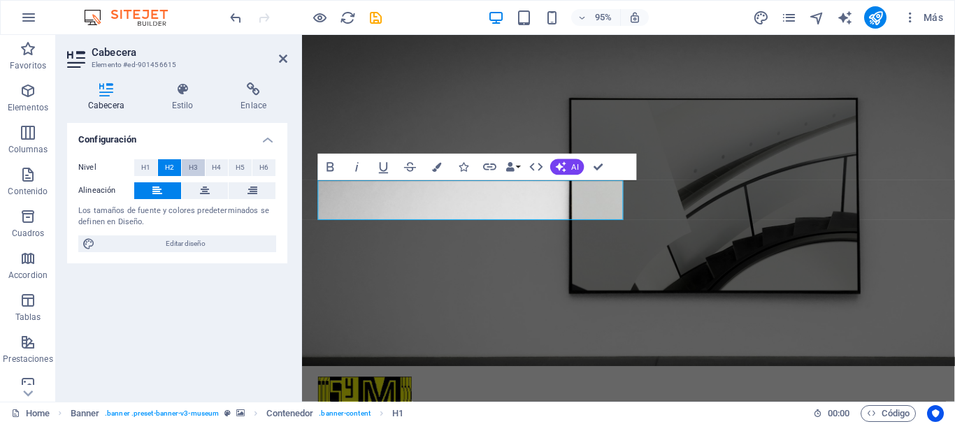
click at [194, 169] on span "H3" at bounding box center [193, 167] width 9 height 17
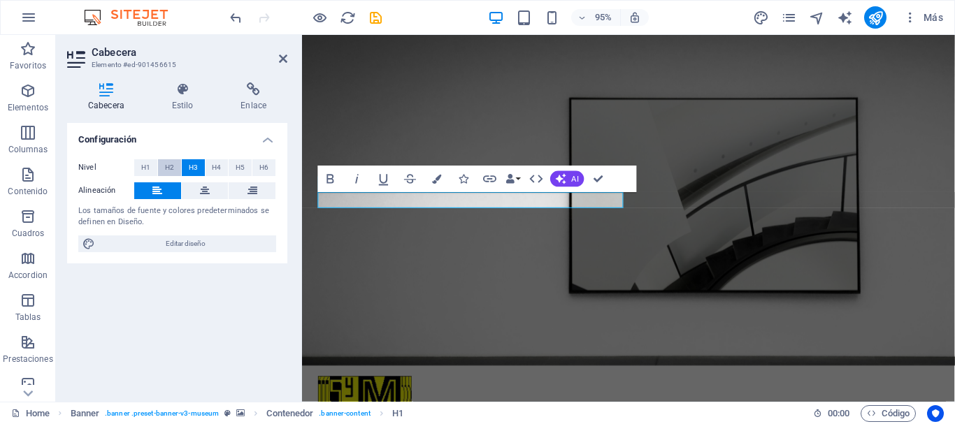
click at [167, 168] on span "H2" at bounding box center [169, 167] width 9 height 17
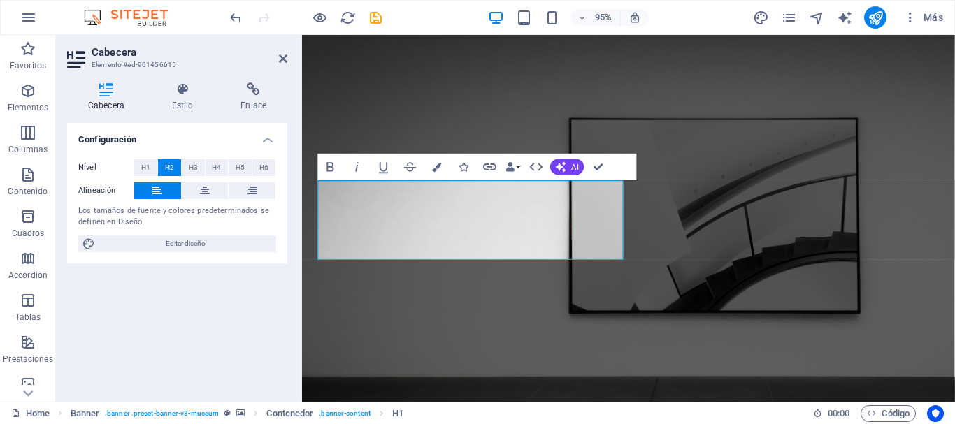
click at [302, 35] on lt-div at bounding box center [302, 35] width 0 height 0
click at [302, 35] on lt-em "energia" at bounding box center [302, 35] width 0 height 0
click at [302, 35] on lt-div "energía" at bounding box center [302, 35] width 0 height 0
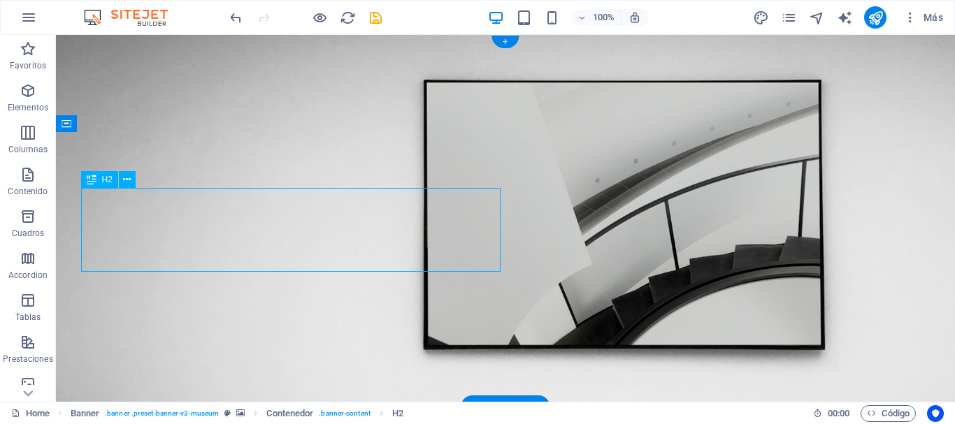
drag, startPoint x: 178, startPoint y: 255, endPoint x: 178, endPoint y: 196, distance: 58.7
drag, startPoint x: 180, startPoint y: 202, endPoint x: 182, endPoint y: 189, distance: 13.4
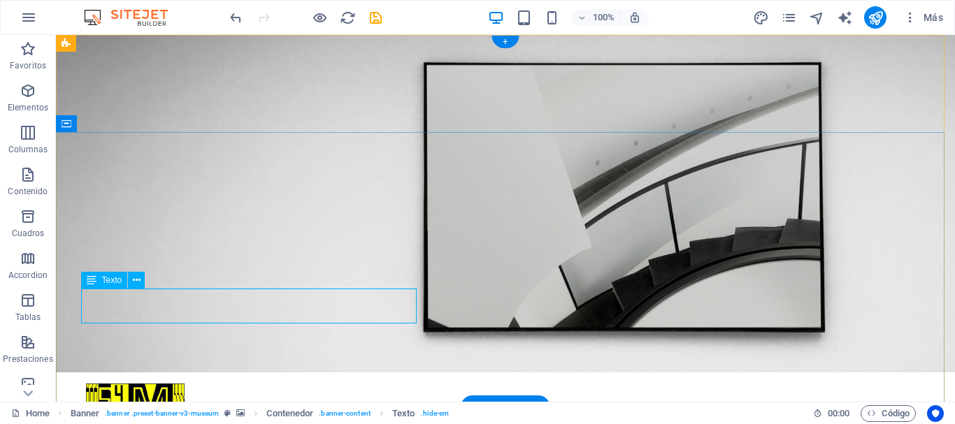
click at [98, 281] on div "Texto" at bounding box center [104, 280] width 47 height 17
click at [136, 280] on icon at bounding box center [137, 280] width 8 height 15
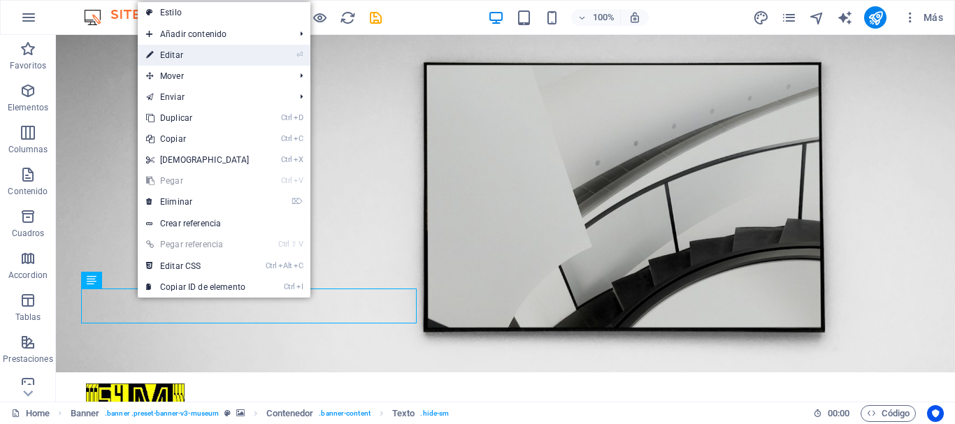
click at [180, 55] on link "⏎ Editar" at bounding box center [198, 55] width 120 height 21
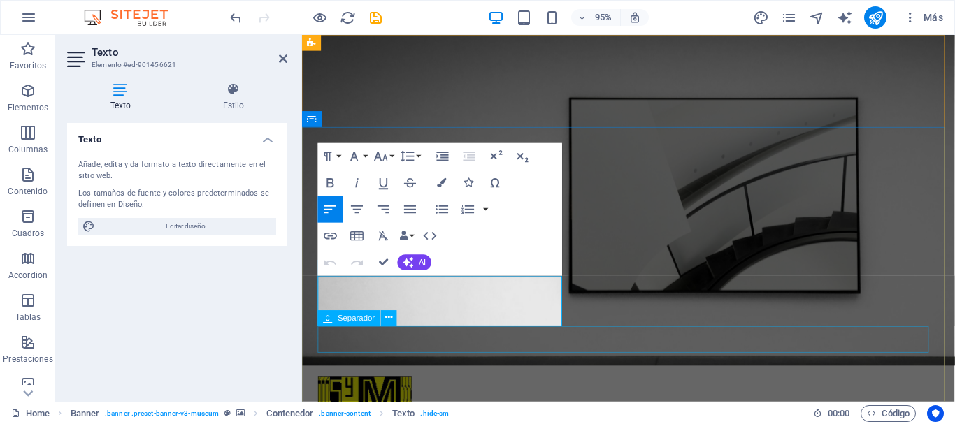
drag, startPoint x: 319, startPoint y: 298, endPoint x: 602, endPoint y: 364, distance: 290.0
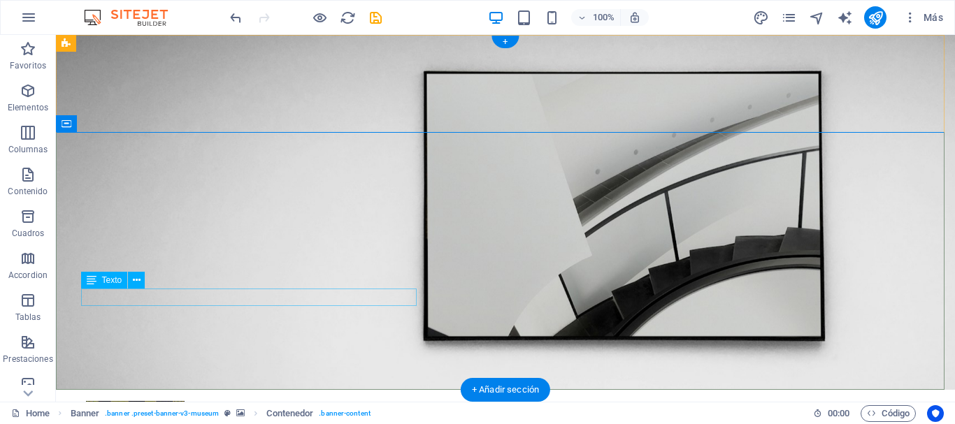
click at [140, 282] on button at bounding box center [136, 280] width 17 height 17
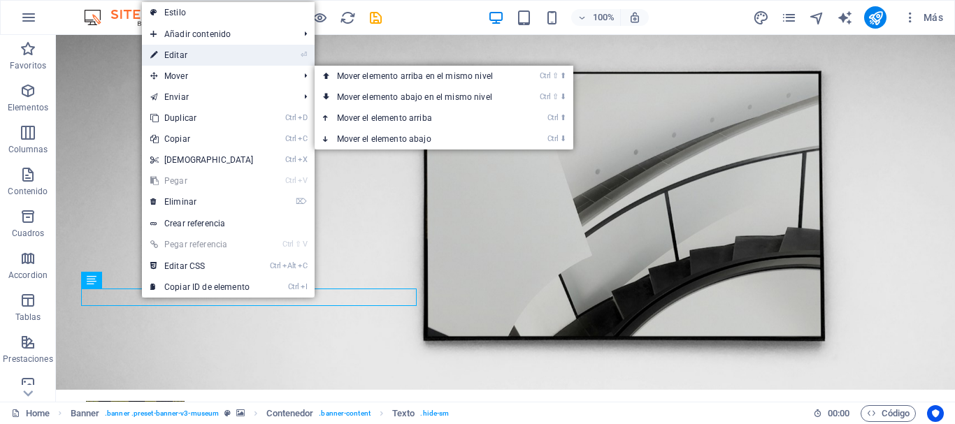
click at [189, 55] on link "⏎ Editar" at bounding box center [202, 55] width 120 height 21
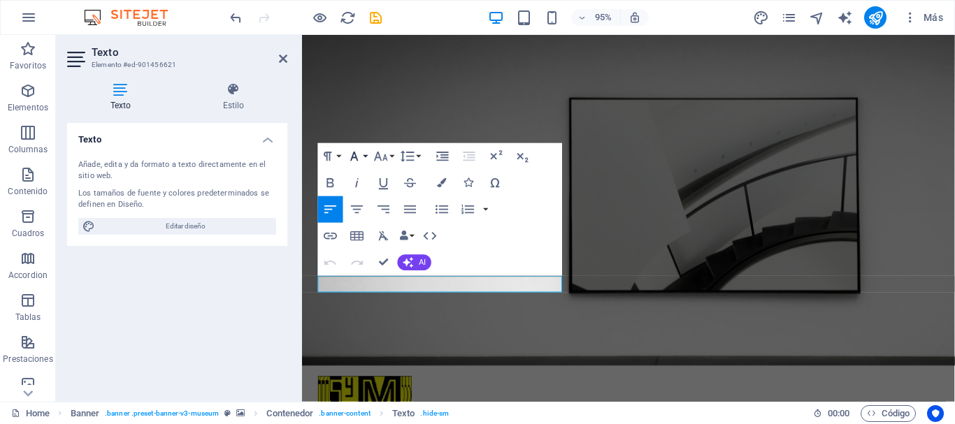
click at [364, 151] on button "Font Family" at bounding box center [357, 156] width 25 height 27
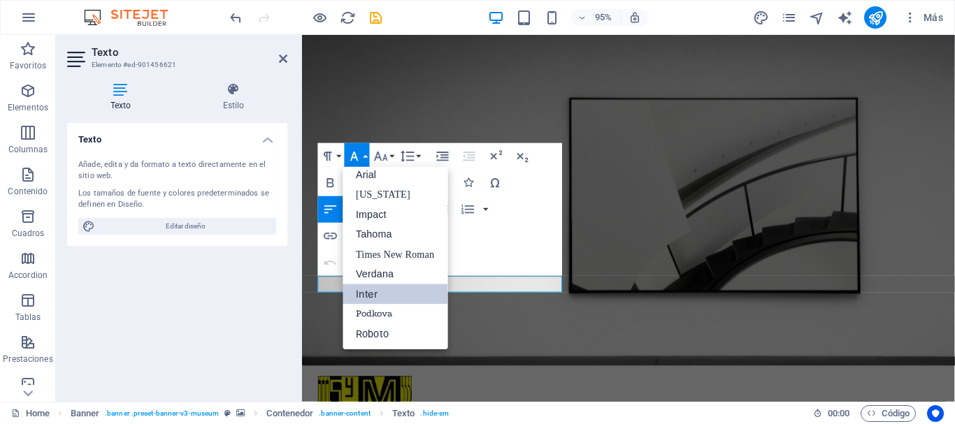
scroll to position [8, 0]
click at [382, 214] on link "Impact" at bounding box center [395, 215] width 105 height 20
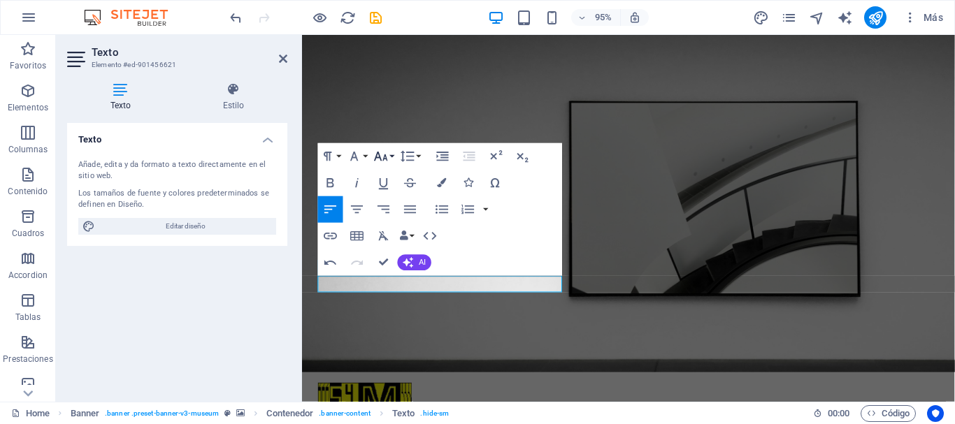
click at [392, 154] on button "Font Size" at bounding box center [383, 156] width 25 height 27
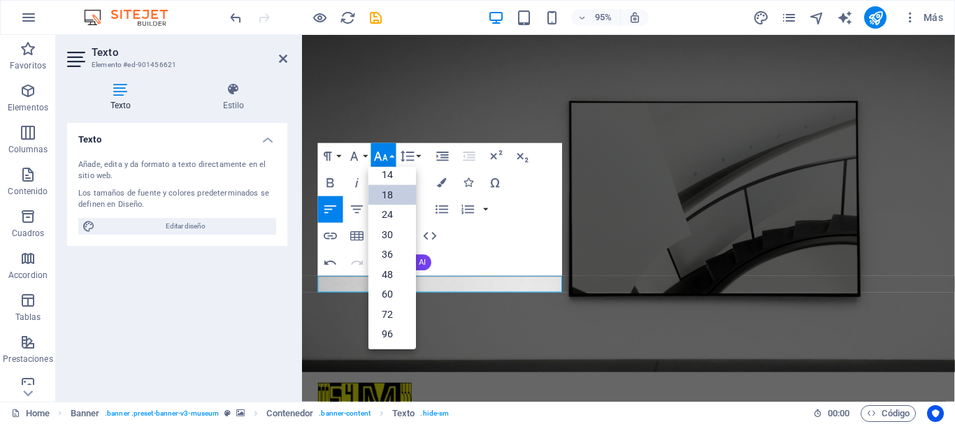
scroll to position [113, 0]
click at [393, 252] on link "36" at bounding box center [392, 255] width 48 height 20
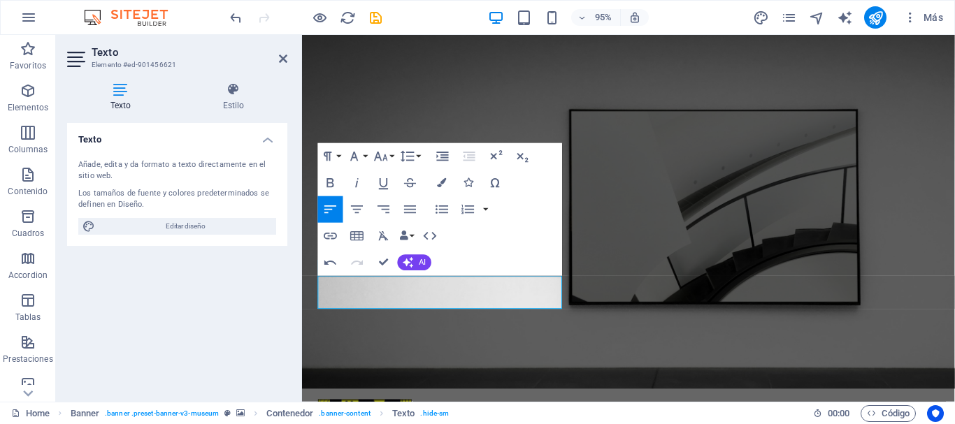
drag, startPoint x: 505, startPoint y: 317, endPoint x: 575, endPoint y: 336, distance: 72.6
click at [389, 157] on button "Font Size" at bounding box center [383, 156] width 25 height 27
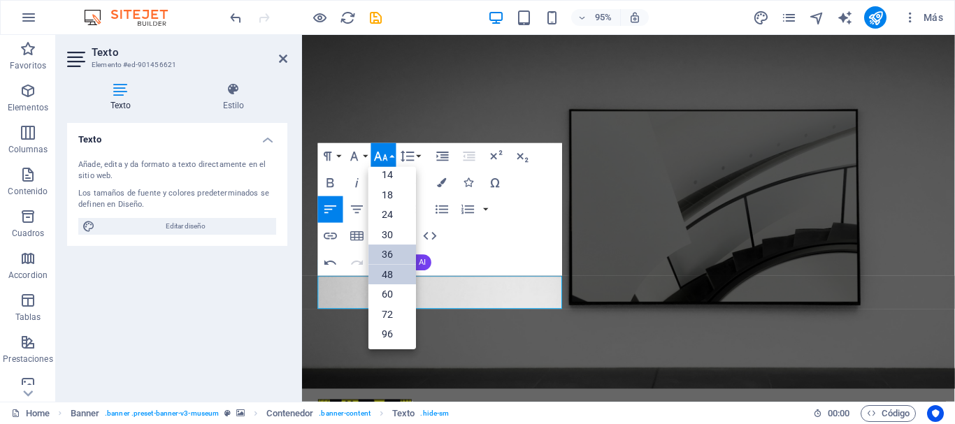
click at [388, 275] on link "48" at bounding box center [392, 275] width 48 height 20
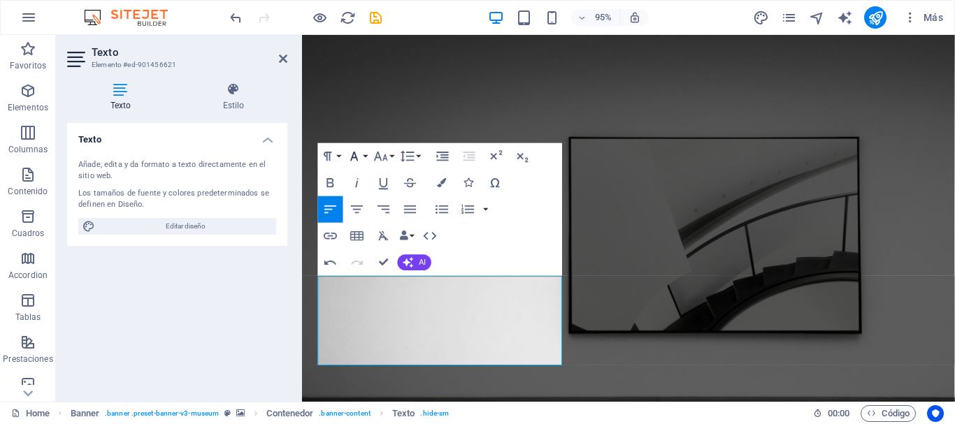
click at [366, 154] on button "Font Family" at bounding box center [357, 156] width 25 height 27
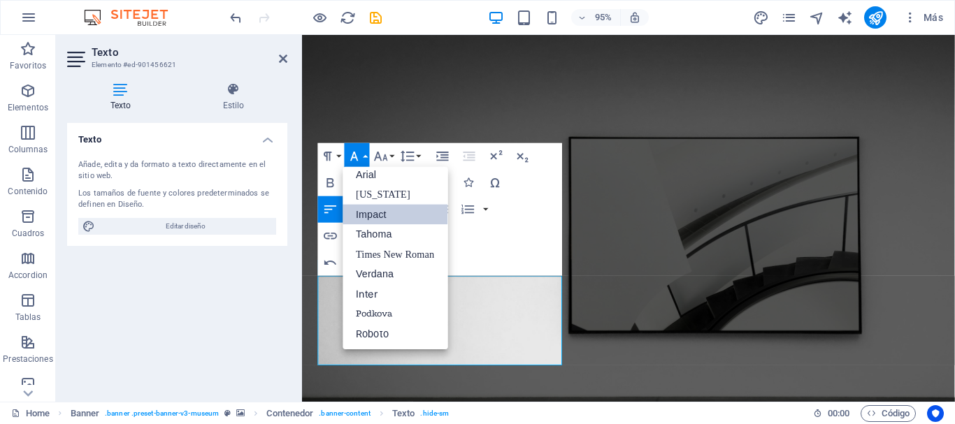
scroll to position [8, 0]
click at [371, 216] on link "Impact" at bounding box center [395, 215] width 105 height 20
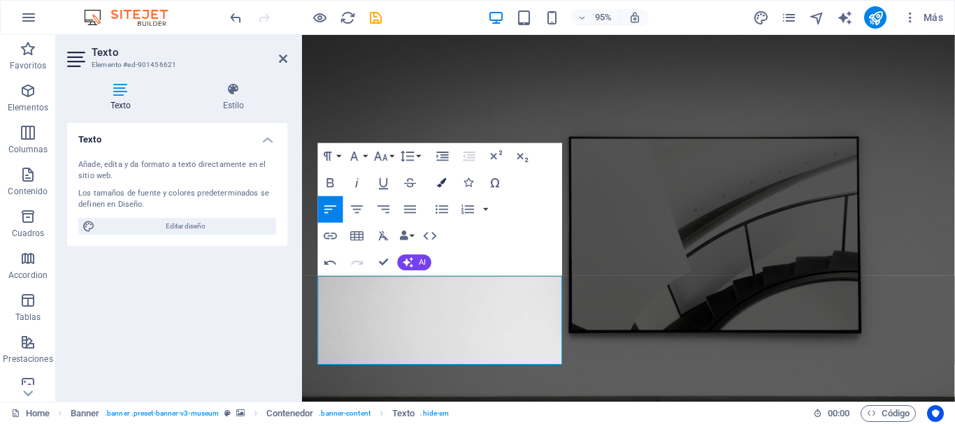
click at [443, 185] on icon "button" at bounding box center [441, 182] width 9 height 9
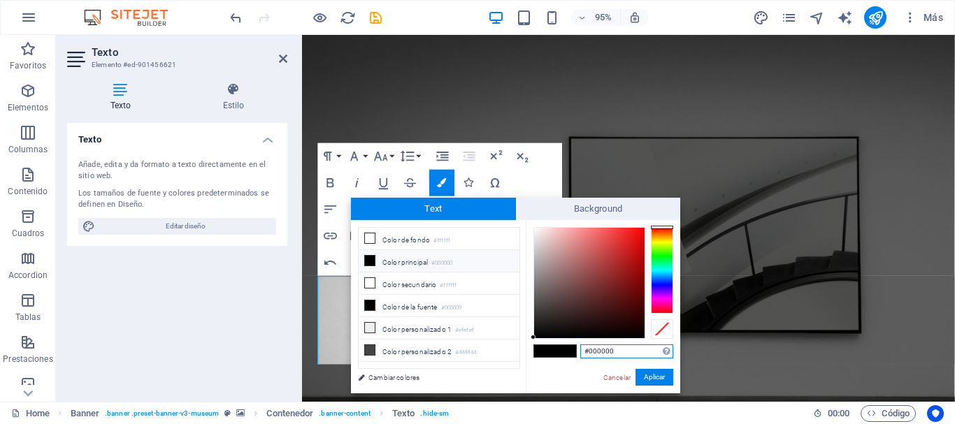
drag, startPoint x: 618, startPoint y: 351, endPoint x: 587, endPoint y: 354, distance: 30.9
click at [587, 354] on input "#000000" at bounding box center [626, 352] width 93 height 14
paste input "FDDA62"
type input "#fdda62"
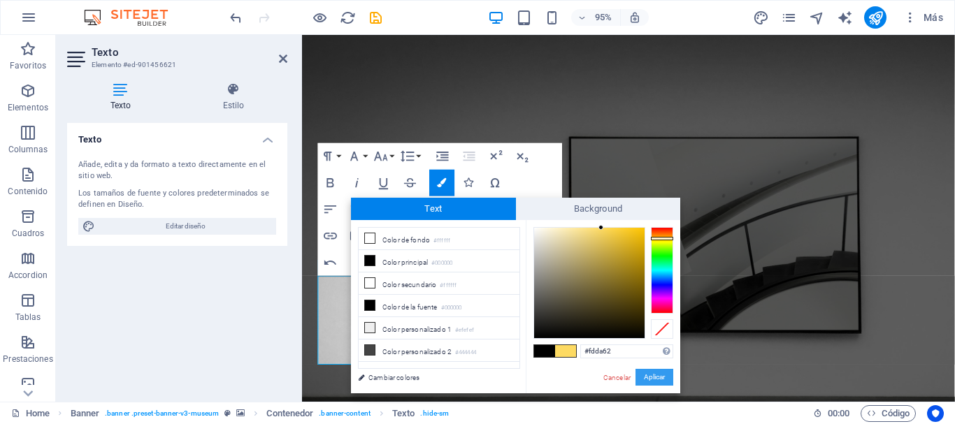
click at [656, 377] on button "Aplicar" at bounding box center [654, 377] width 38 height 17
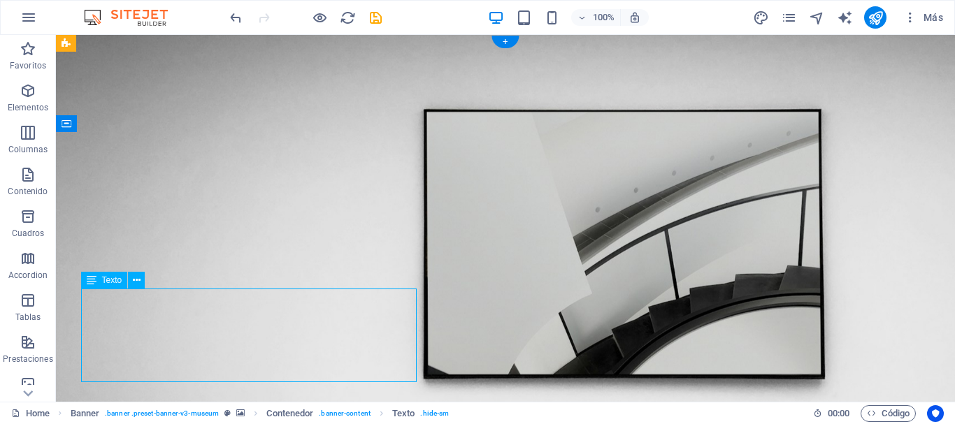
drag, startPoint x: 224, startPoint y: 319, endPoint x: 269, endPoint y: 305, distance: 47.5
click at [138, 280] on icon at bounding box center [137, 280] width 8 height 15
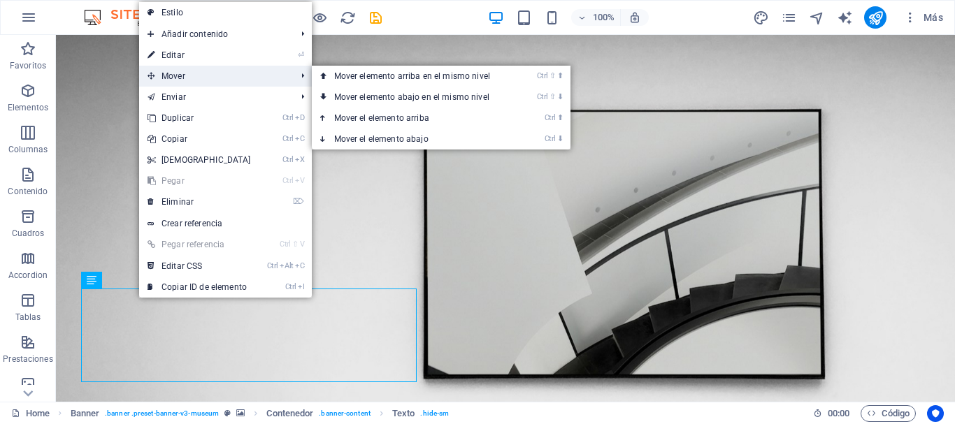
click at [185, 71] on span "Mover" at bounding box center [215, 76] width 152 height 21
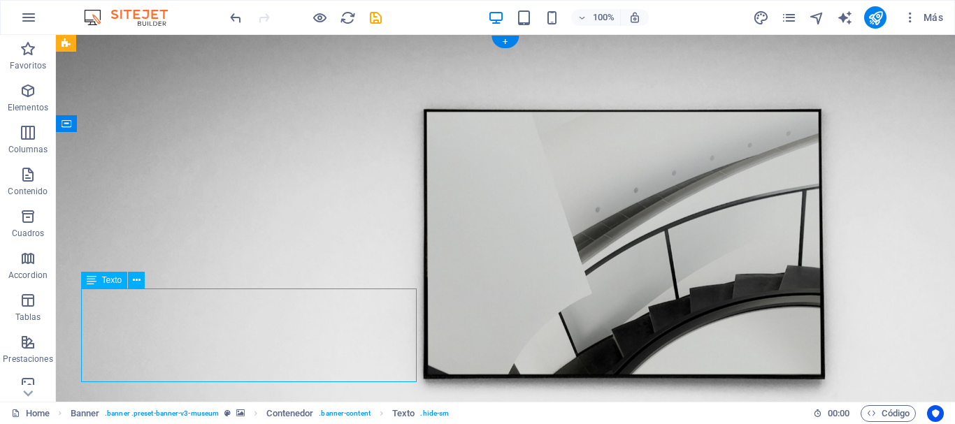
drag, startPoint x: 189, startPoint y: 315, endPoint x: 266, endPoint y: 309, distance: 76.4
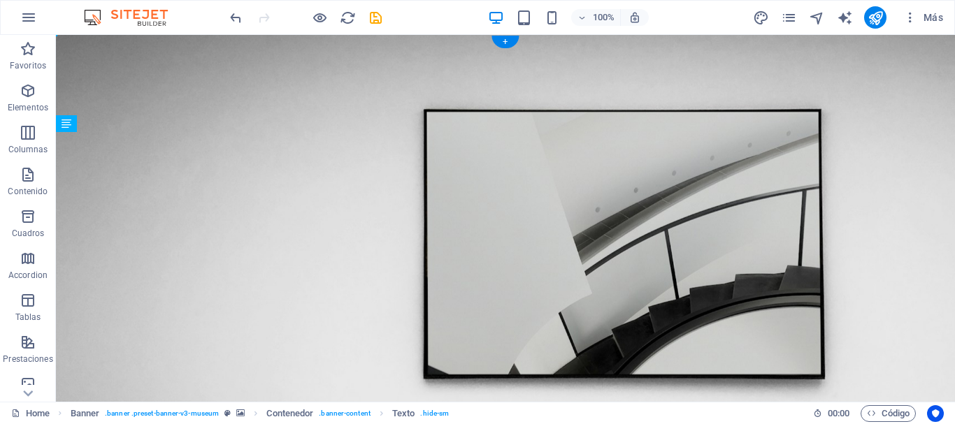
drag, startPoint x: 152, startPoint y: 305, endPoint x: 277, endPoint y: 306, distance: 125.1
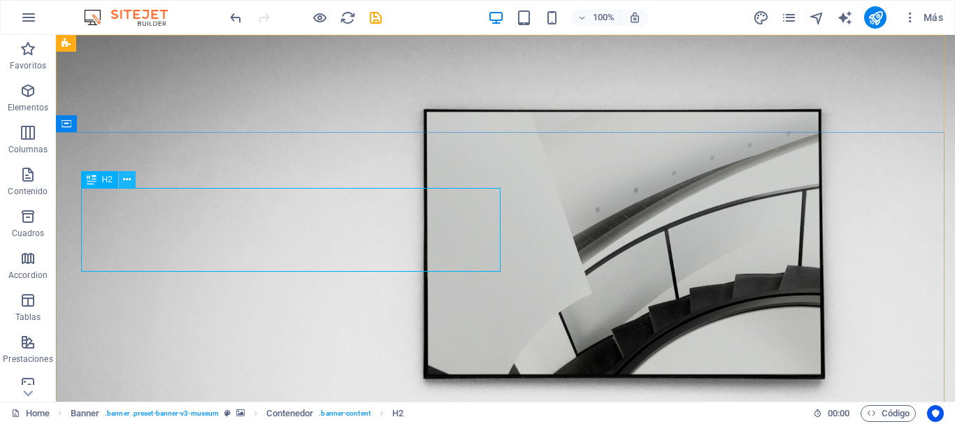
click at [127, 183] on icon at bounding box center [127, 180] width 8 height 15
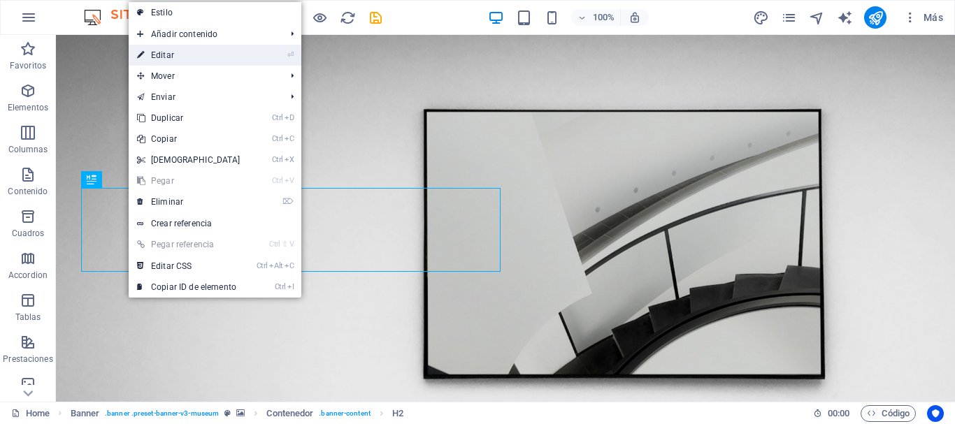
click at [166, 50] on link "⏎ Editar" at bounding box center [189, 55] width 120 height 21
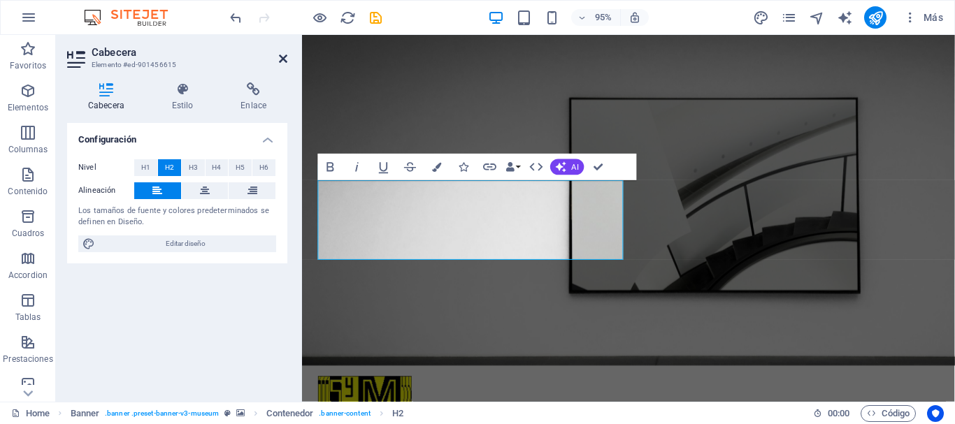
drag, startPoint x: 284, startPoint y: 55, endPoint x: 226, endPoint y: 20, distance: 67.7
click at [284, 55] on icon at bounding box center [283, 58] width 8 height 11
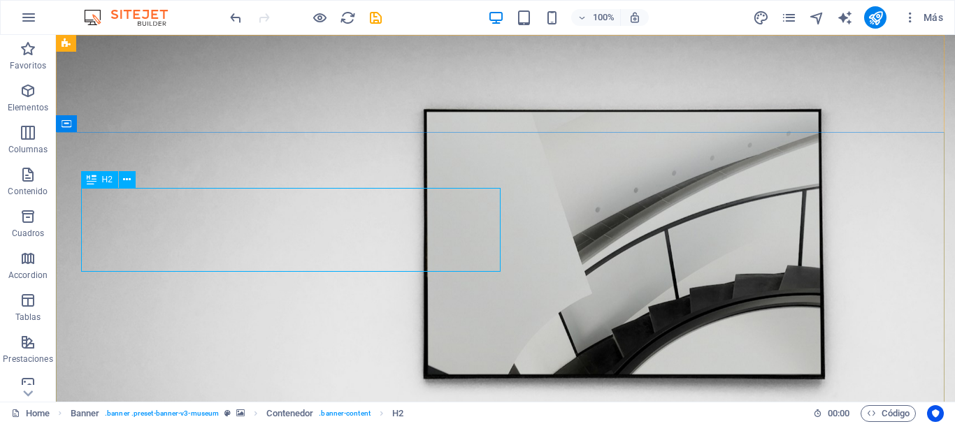
click at [95, 179] on icon at bounding box center [92, 179] width 10 height 17
click at [127, 177] on icon at bounding box center [127, 180] width 8 height 15
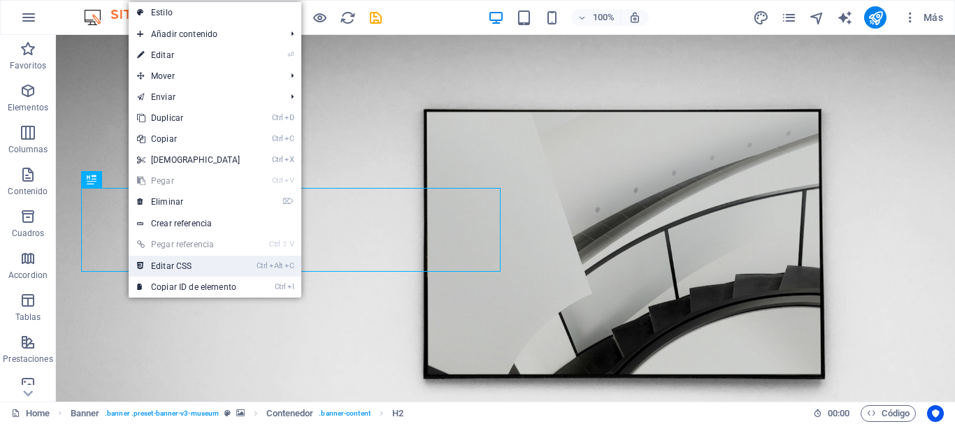
click at [175, 270] on link "Ctrl Alt C Editar CSS" at bounding box center [189, 266] width 120 height 21
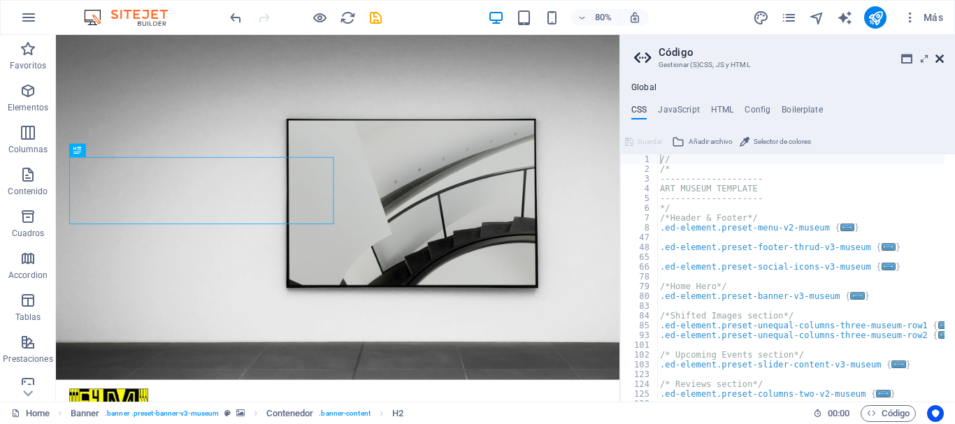
click at [941, 60] on icon at bounding box center [939, 58] width 8 height 11
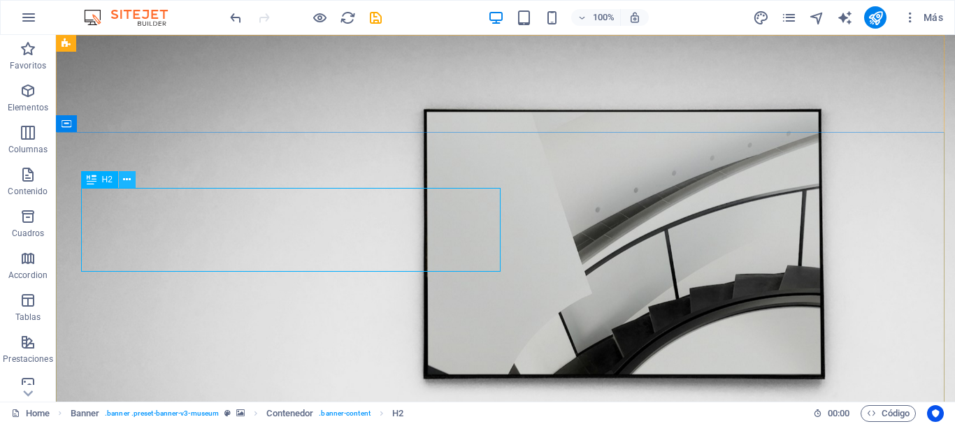
click at [128, 178] on icon at bounding box center [127, 180] width 8 height 15
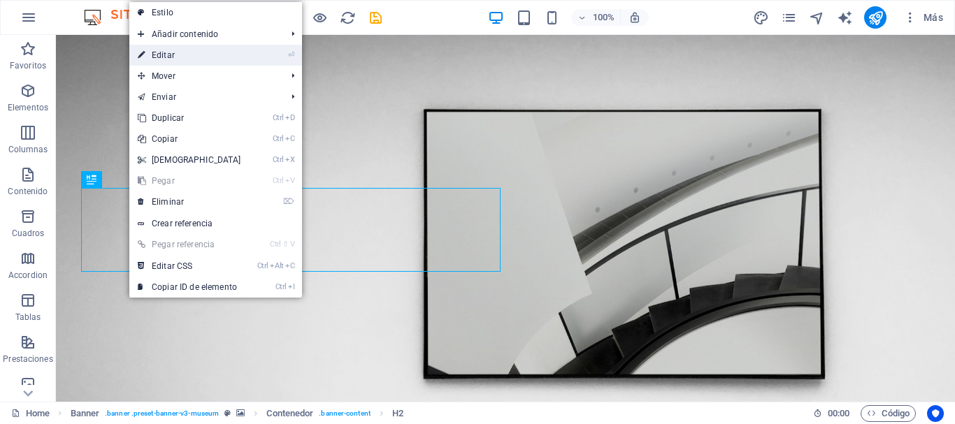
click at [176, 50] on link "⏎ Editar" at bounding box center [189, 55] width 120 height 21
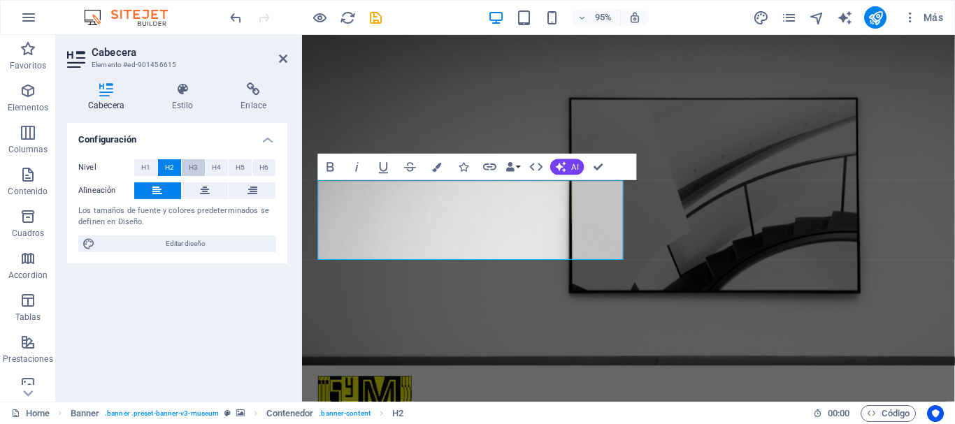
click at [194, 168] on span "H3" at bounding box center [193, 167] width 9 height 17
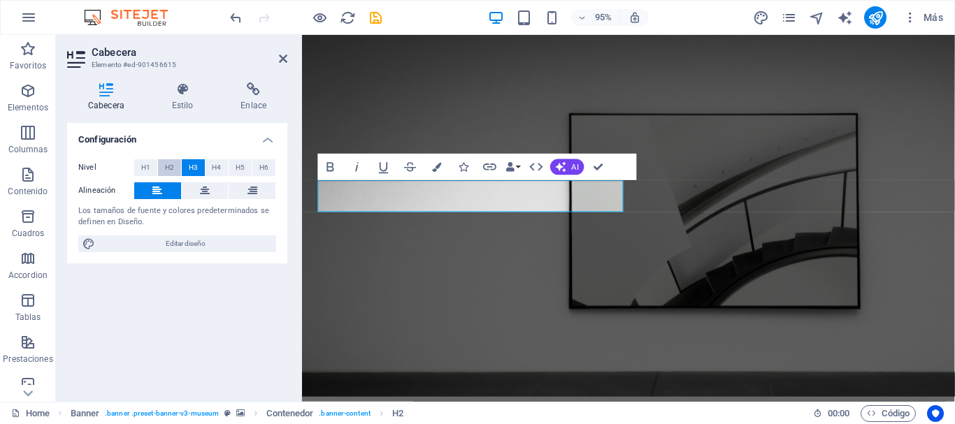
click at [175, 161] on button "H2" at bounding box center [169, 167] width 23 height 17
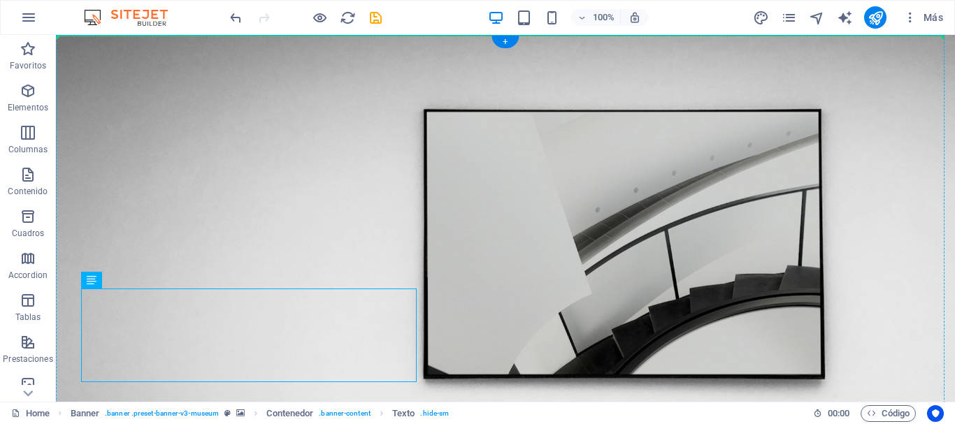
drag, startPoint x: 216, startPoint y: 312, endPoint x: 293, endPoint y: 171, distance: 160.7
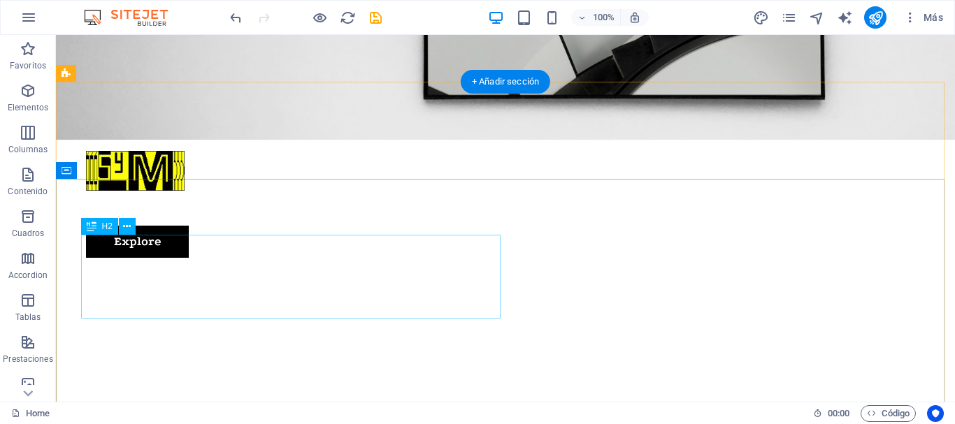
scroll to position [0, 0]
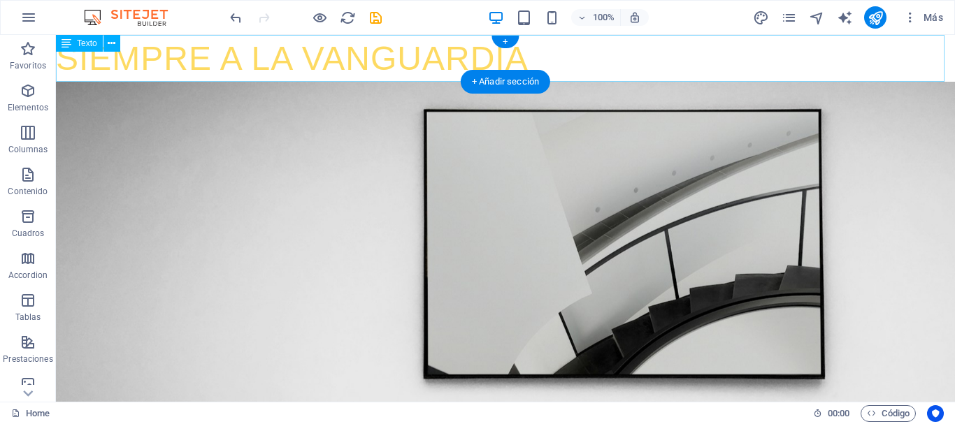
click at [263, 62] on div "SIEMPRE A LA VANGUARDIA" at bounding box center [505, 58] width 899 height 47
click at [259, 48] on div "SIEMPRE A LA VANGUARDIA" at bounding box center [505, 58] width 899 height 47
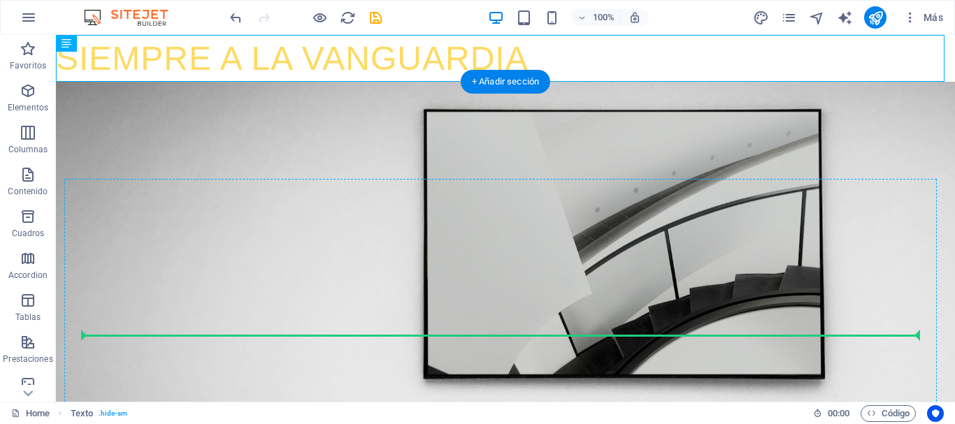
drag, startPoint x: 286, startPoint y: 48, endPoint x: 263, endPoint y: 339, distance: 291.6
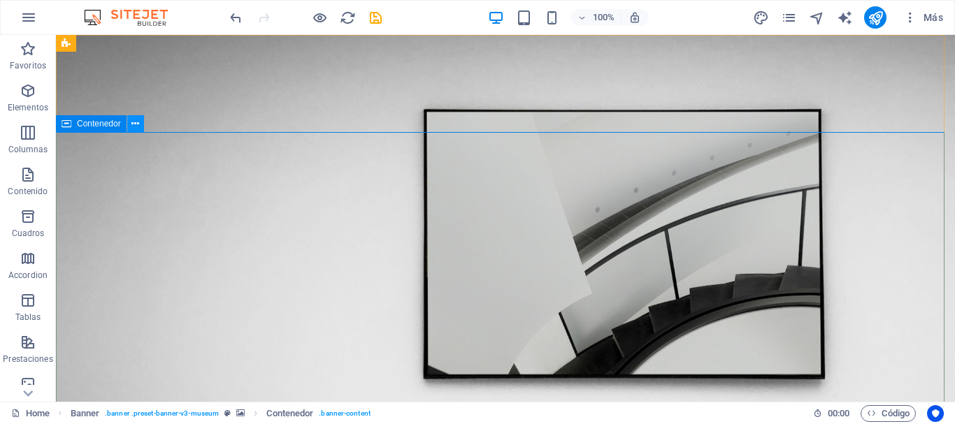
click at [137, 125] on icon at bounding box center [135, 124] width 8 height 15
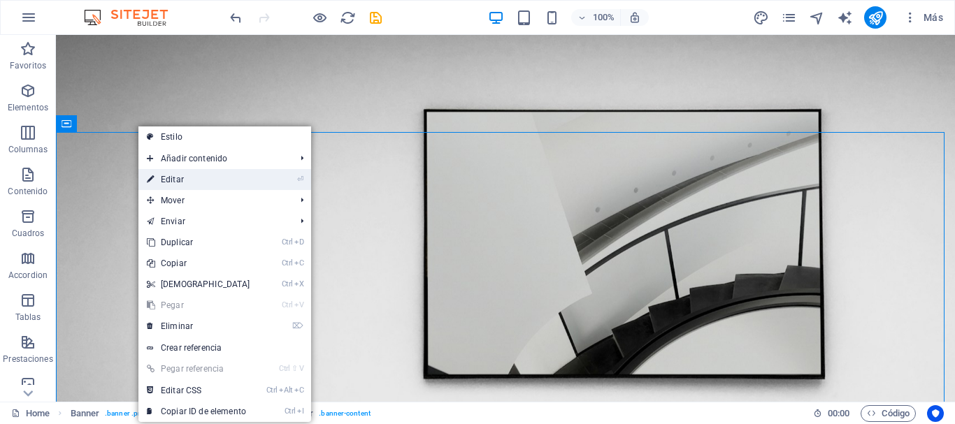
click at [222, 179] on link "⏎ Editar" at bounding box center [198, 179] width 120 height 21
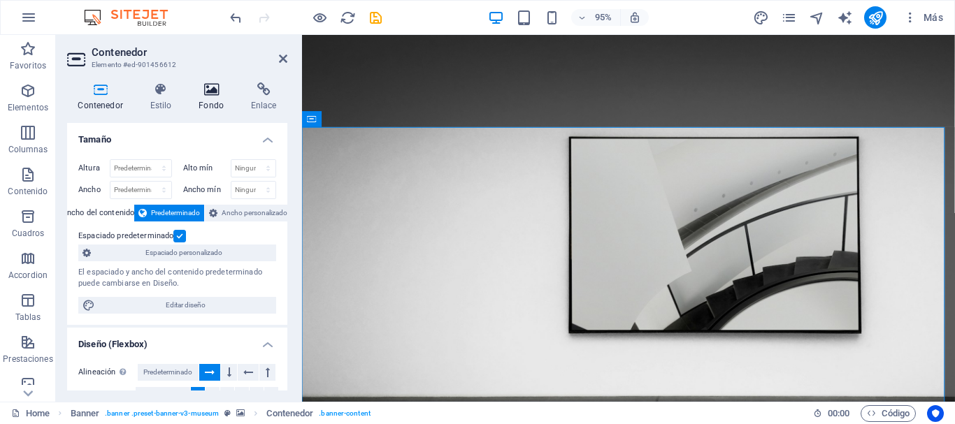
click at [213, 92] on icon at bounding box center [211, 89] width 47 height 14
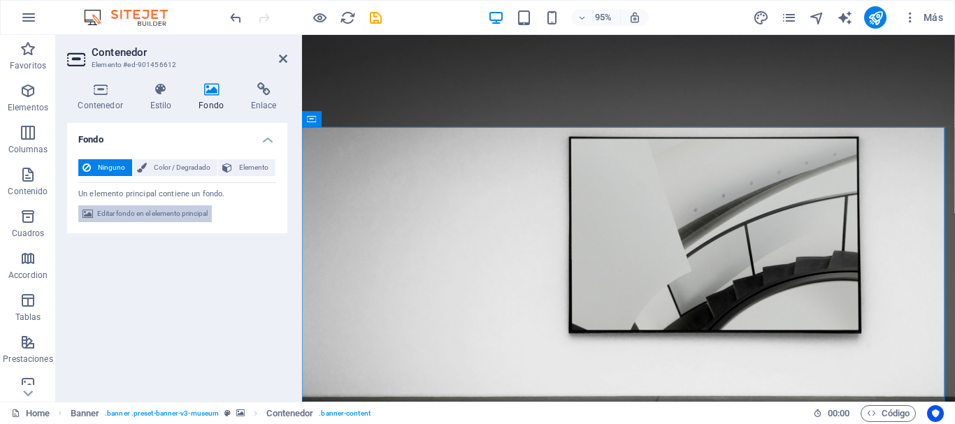
click at [175, 217] on span "Editar fondo en el elemento principal" at bounding box center [152, 213] width 110 height 17
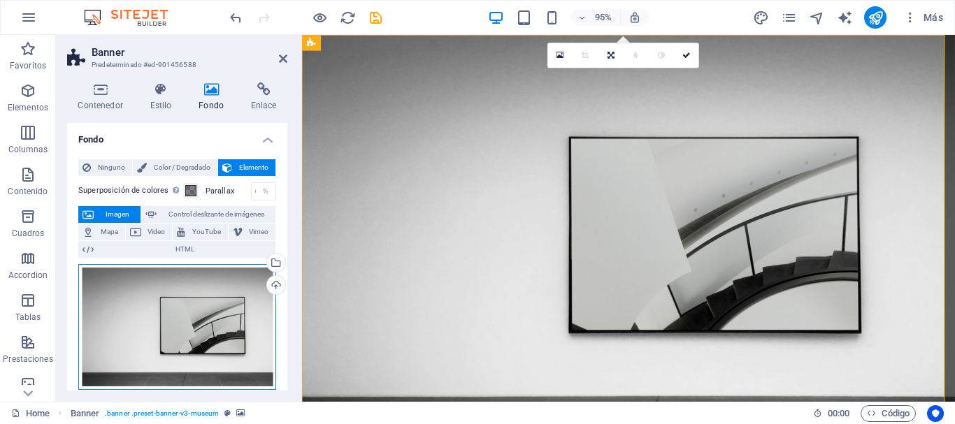
click at [159, 312] on div "Arrastra archivos aquí, haz clic para escoger archivos o selecciona archivos de…" at bounding box center [177, 327] width 198 height 126
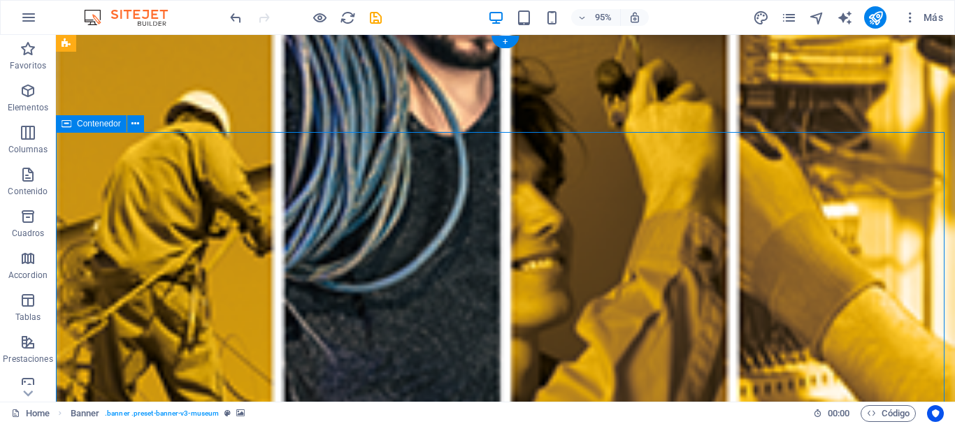
drag, startPoint x: 495, startPoint y: 219, endPoint x: 463, endPoint y: 256, distance: 49.0
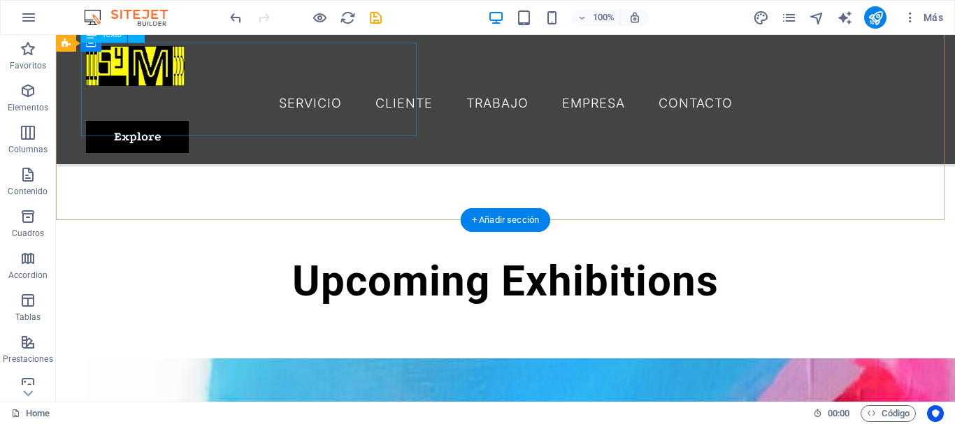
scroll to position [210, 0]
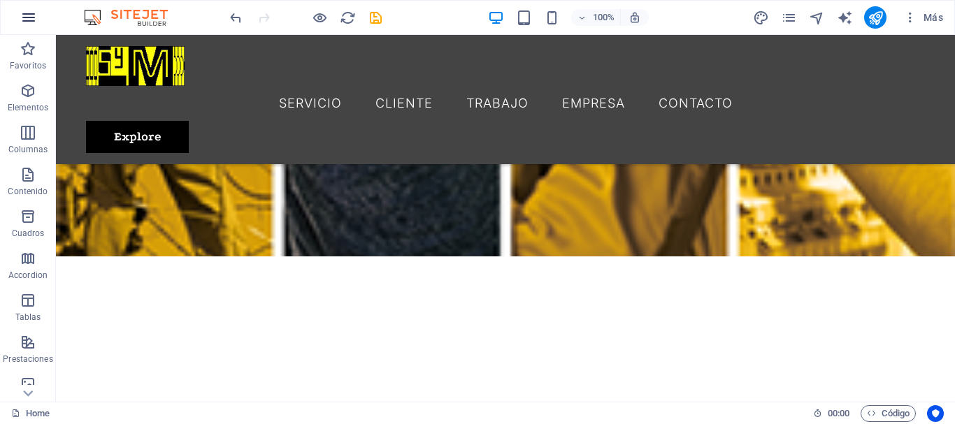
click at [29, 15] on icon "button" at bounding box center [28, 17] width 17 height 17
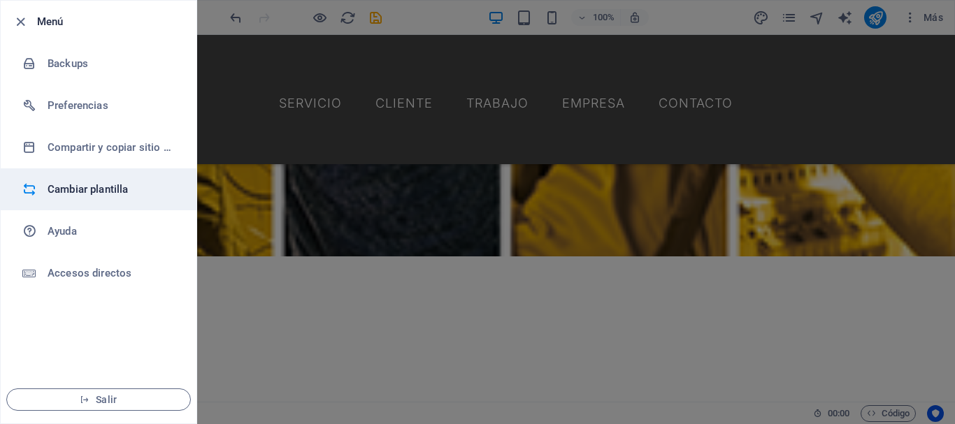
click at [110, 187] on h6 "Cambiar plantilla" at bounding box center [112, 189] width 129 height 17
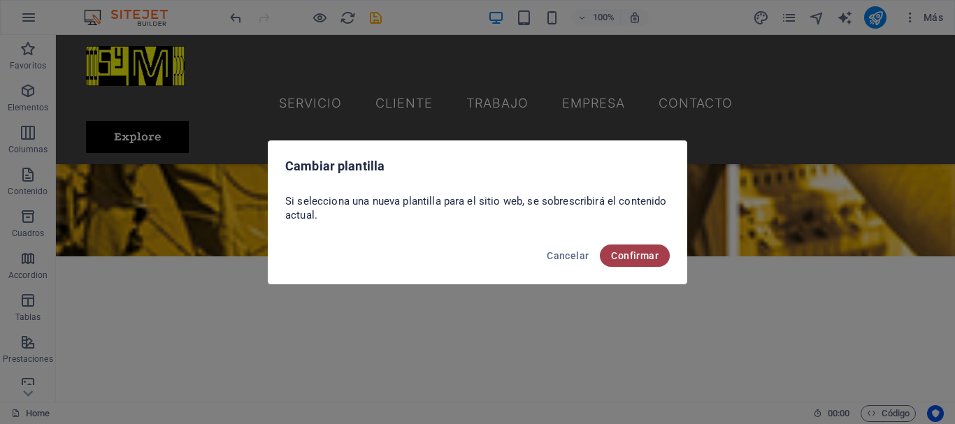
click at [652, 256] on span "Confirmar" at bounding box center [635, 255] width 48 height 11
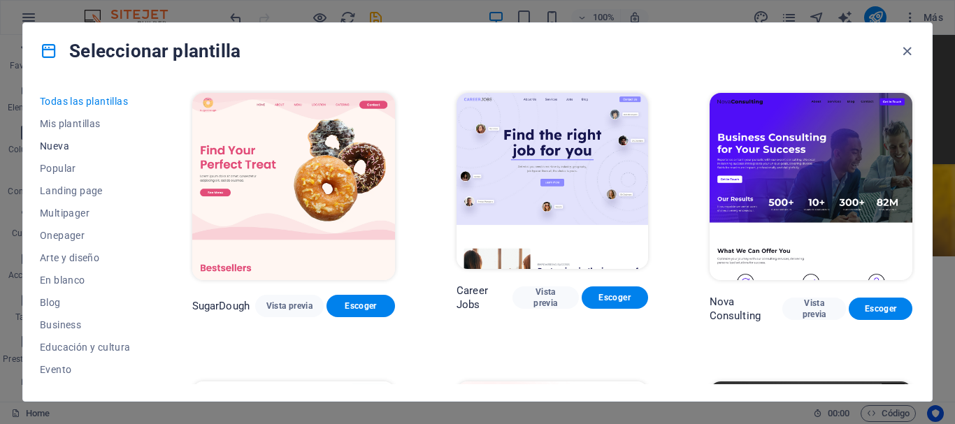
click at [52, 145] on span "Nueva" at bounding box center [85, 145] width 91 height 11
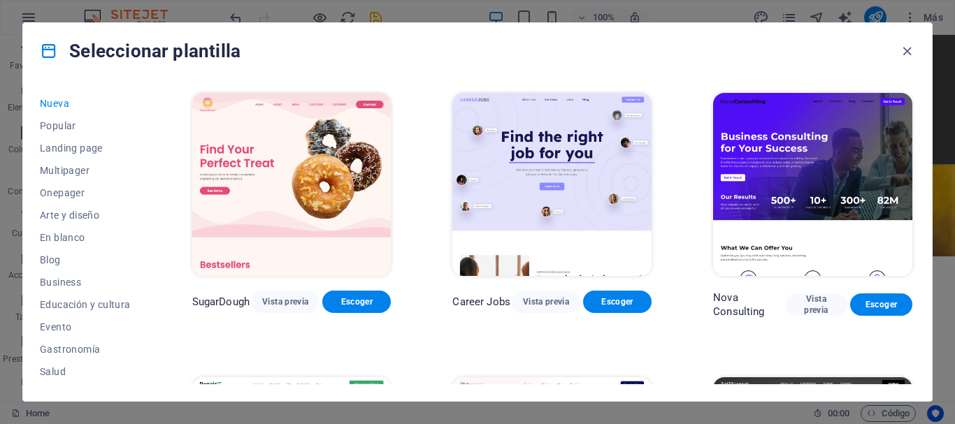
scroll to position [0, 0]
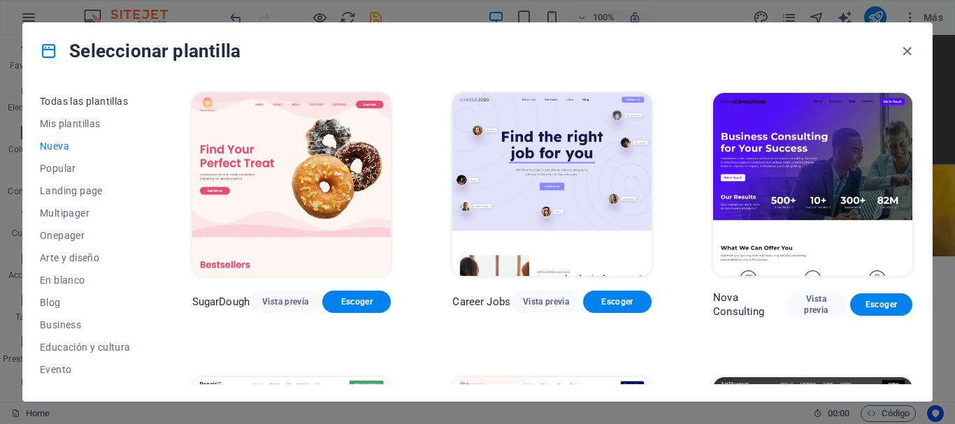
click at [94, 103] on span "Todas las plantillas" at bounding box center [85, 101] width 91 height 11
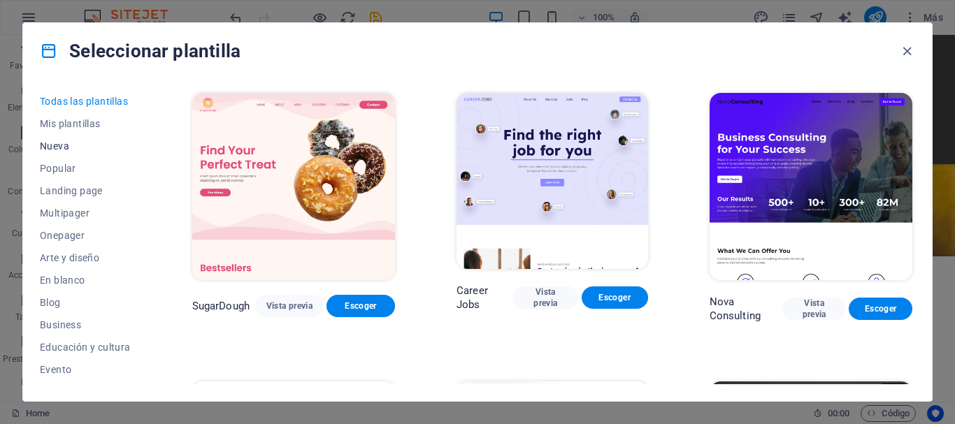
click at [66, 144] on span "Nueva" at bounding box center [85, 145] width 91 height 11
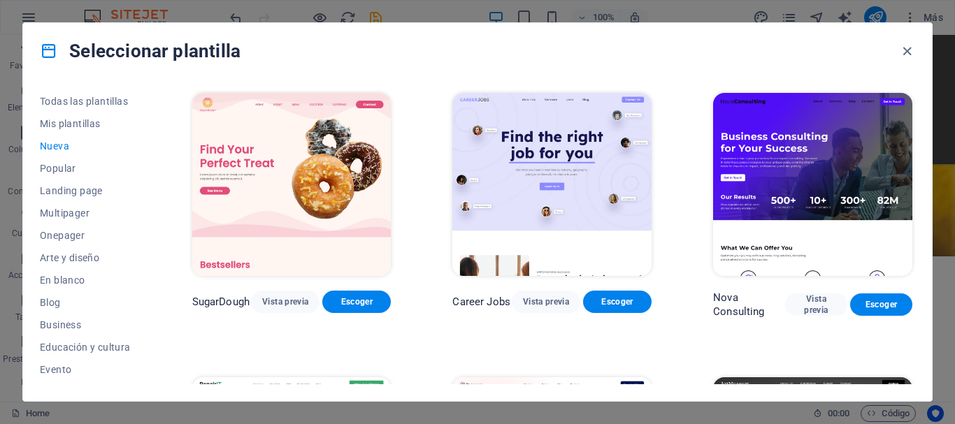
click at [60, 144] on span "Nueva" at bounding box center [85, 145] width 91 height 11
click at [909, 48] on icon "button" at bounding box center [907, 51] width 16 height 16
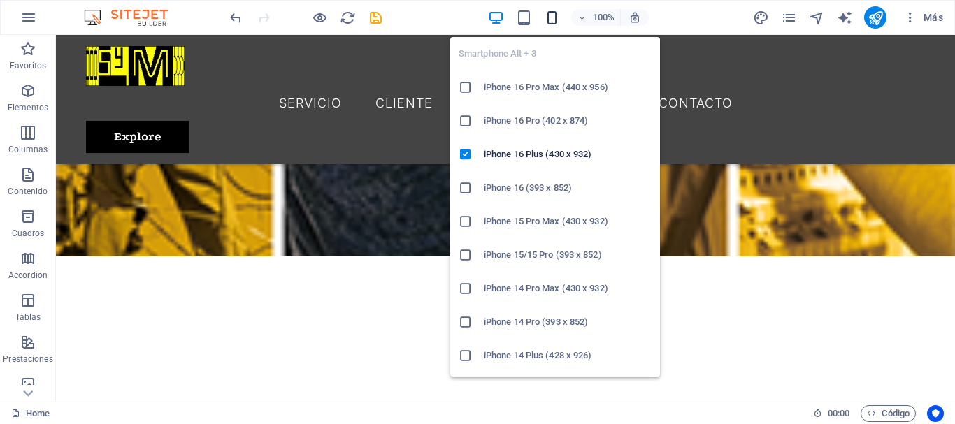
click at [554, 14] on icon "button" at bounding box center [552, 18] width 16 height 16
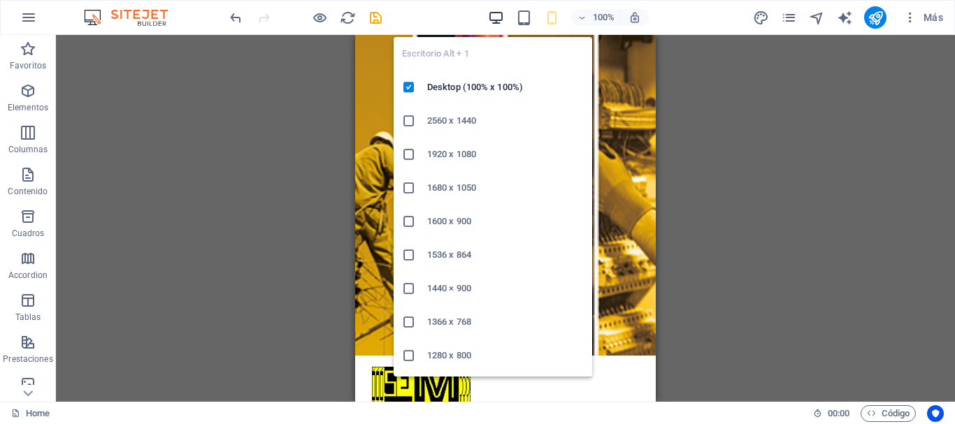
click at [498, 20] on icon "button" at bounding box center [496, 18] width 16 height 16
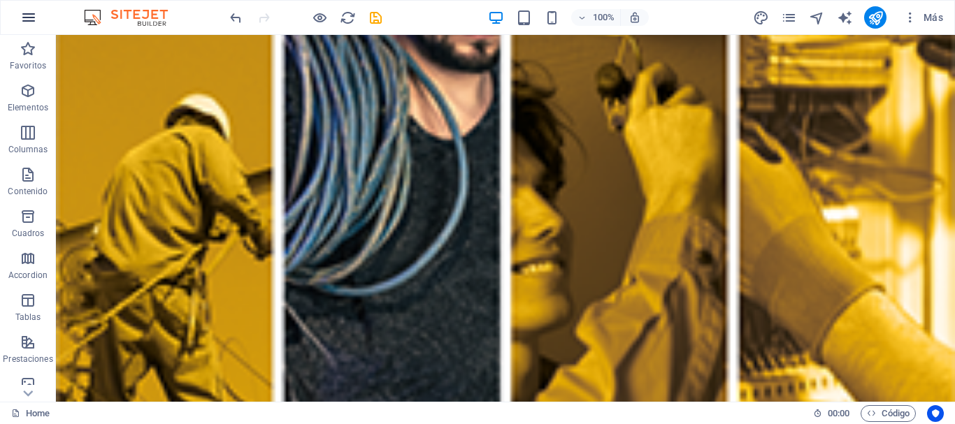
click at [31, 22] on icon "button" at bounding box center [28, 17] width 17 height 17
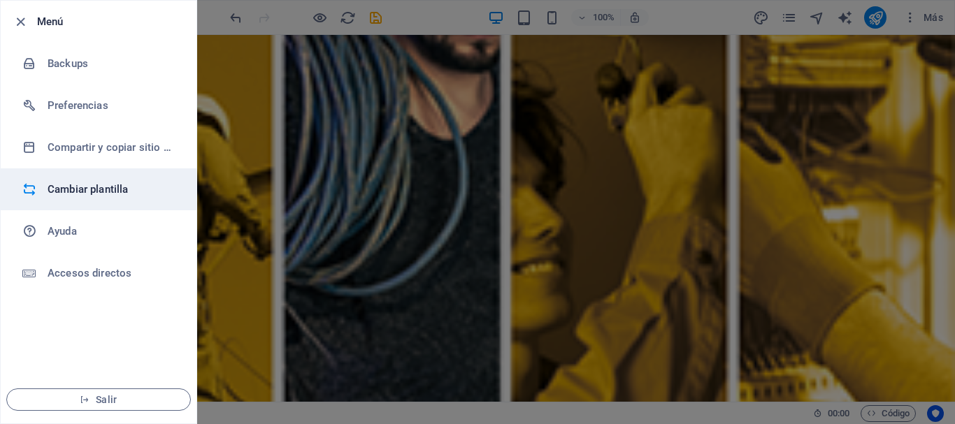
click at [95, 191] on h6 "Cambiar plantilla" at bounding box center [112, 189] width 129 height 17
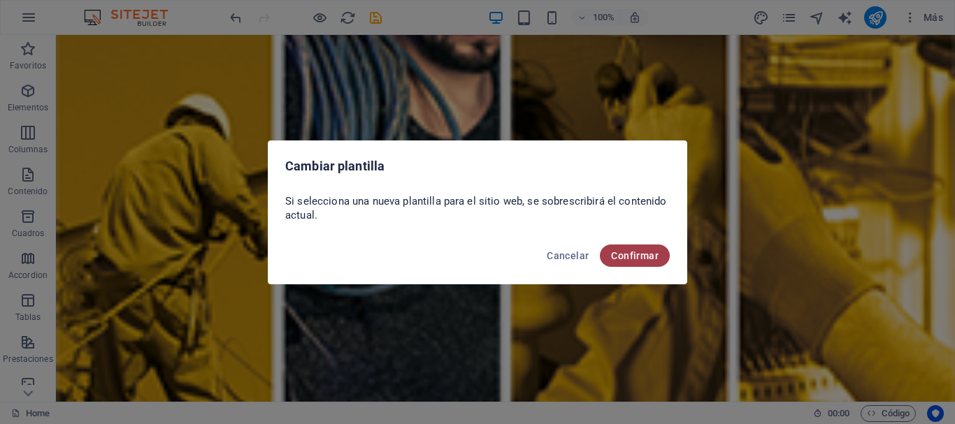
click at [646, 254] on span "Confirmar" at bounding box center [635, 255] width 48 height 11
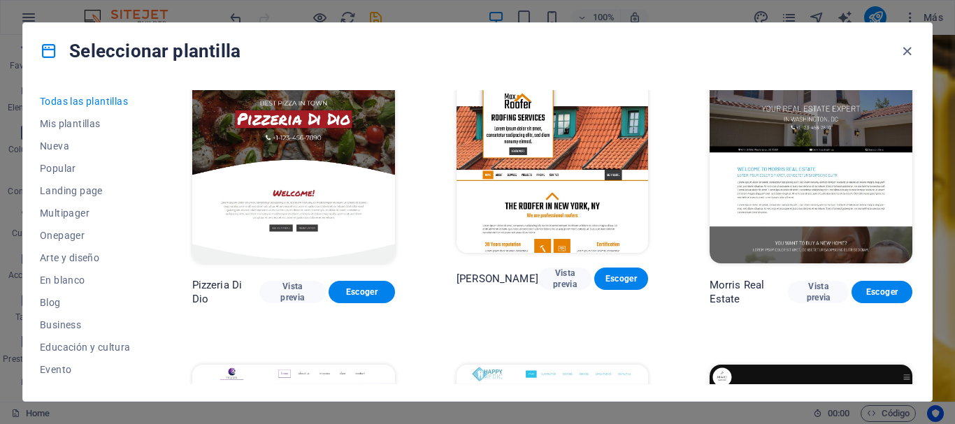
scroll to position [6360, 0]
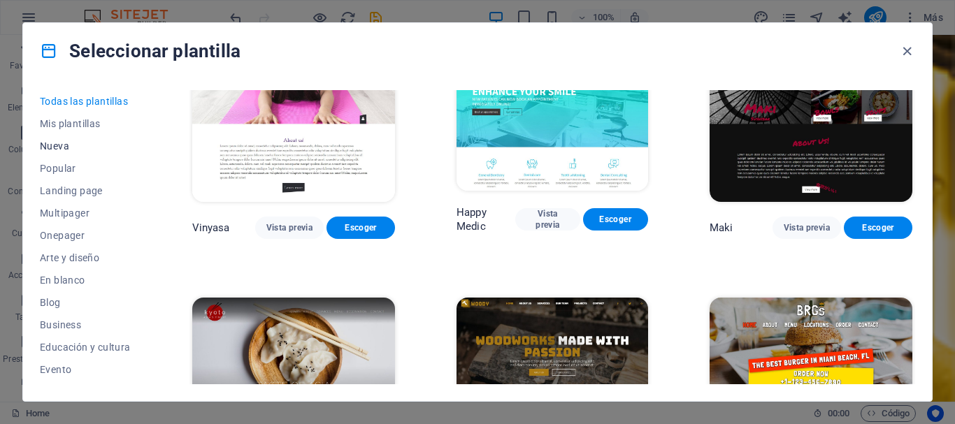
click at [55, 145] on span "Nueva" at bounding box center [85, 145] width 91 height 11
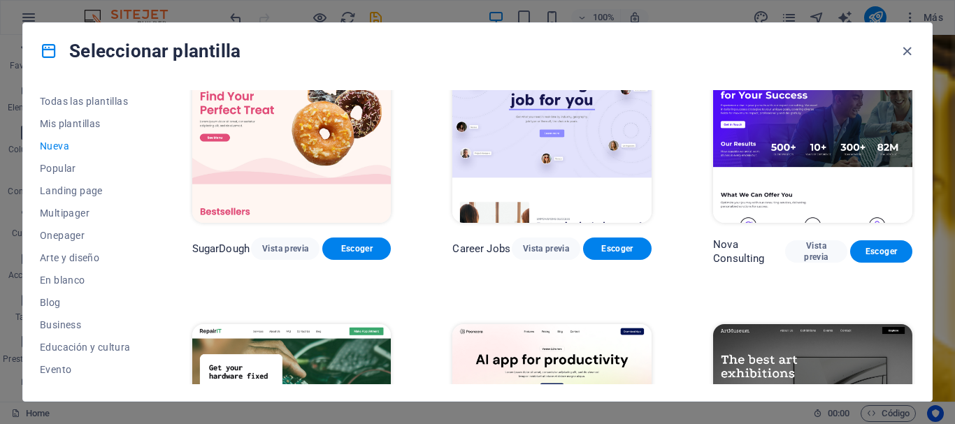
scroll to position [0, 0]
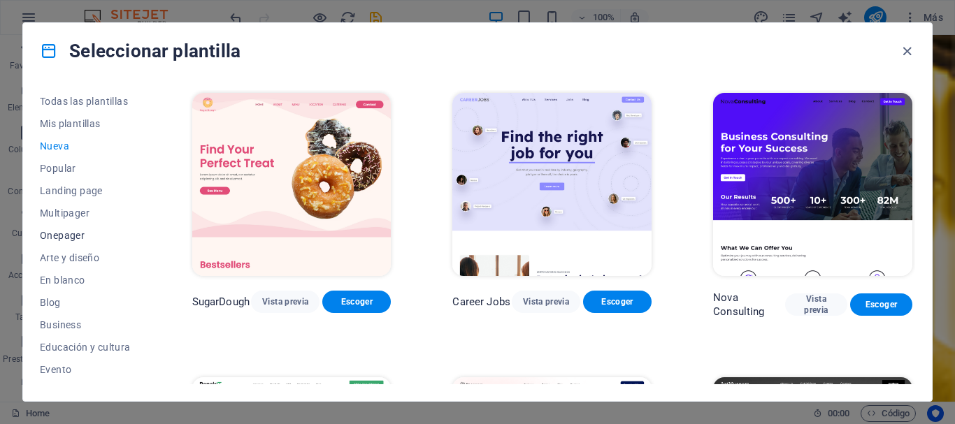
click at [66, 232] on span "Onepager" at bounding box center [85, 235] width 91 height 11
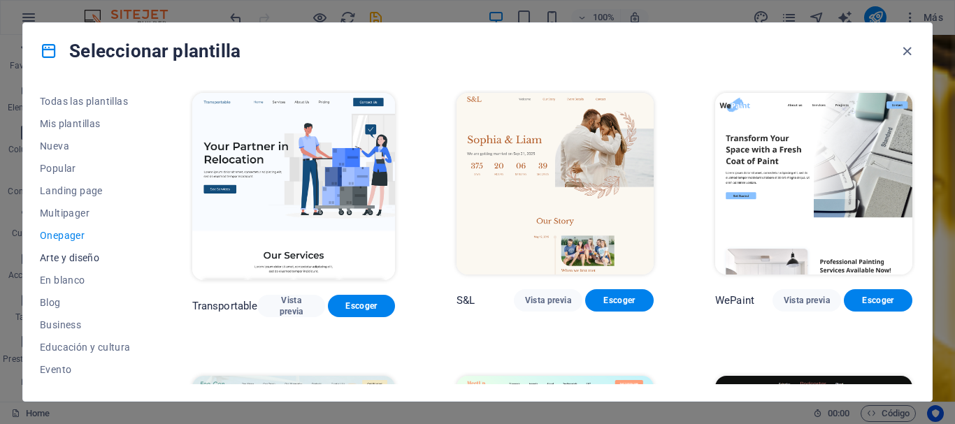
click at [74, 257] on span "Arte y diseño" at bounding box center [85, 257] width 91 height 11
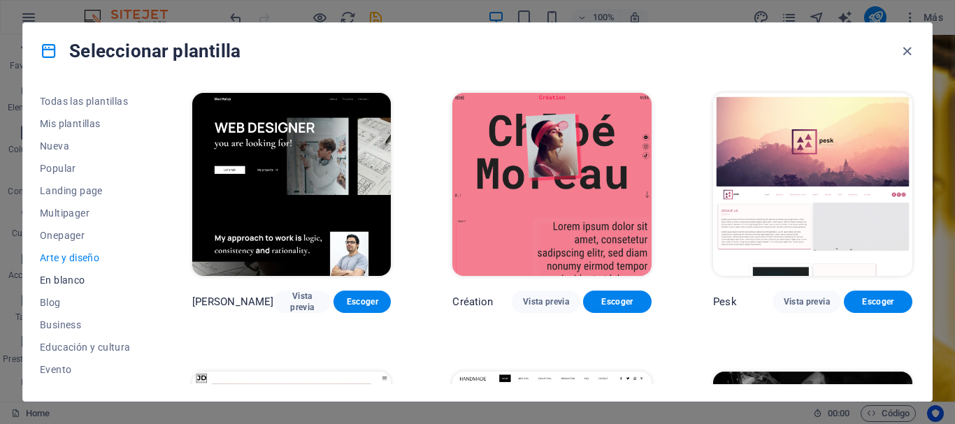
click at [71, 281] on span "En blanco" at bounding box center [85, 280] width 91 height 11
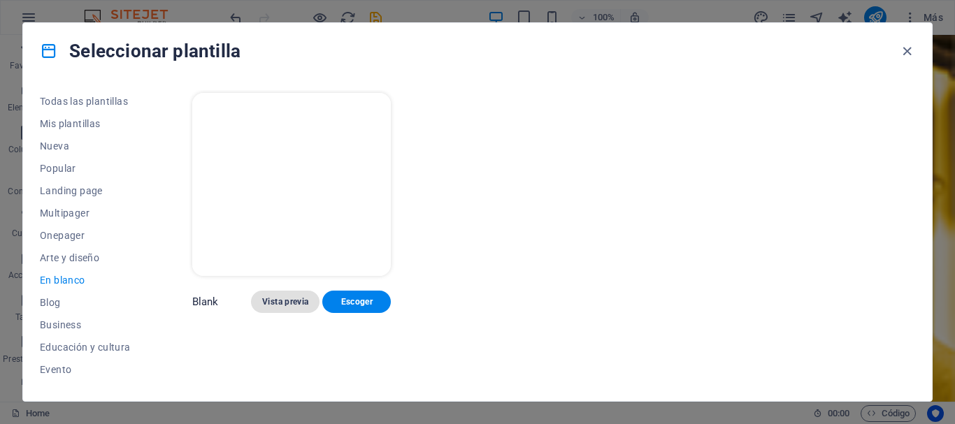
click at [276, 297] on span "Vista previa" at bounding box center [285, 301] width 46 height 11
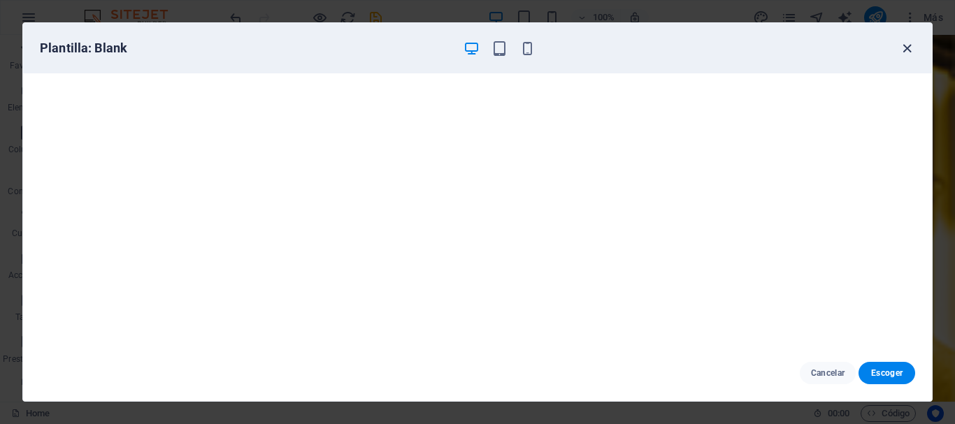
click at [905, 47] on icon "button" at bounding box center [907, 49] width 16 height 16
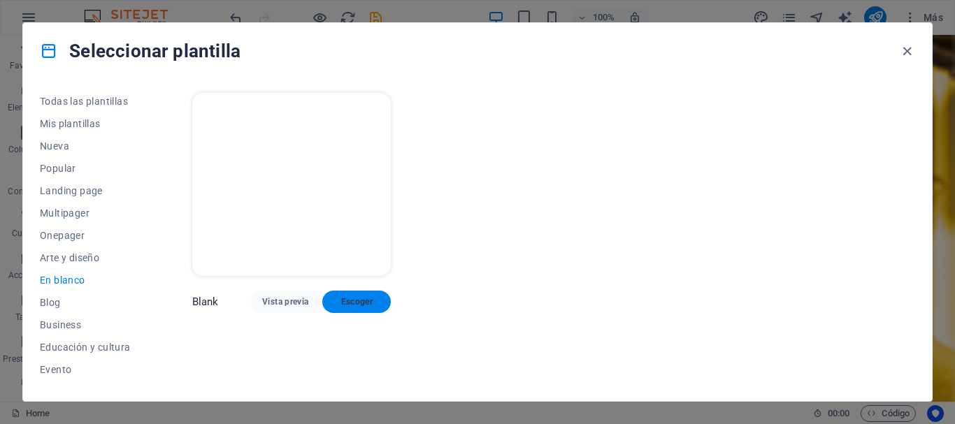
click at [356, 302] on span "Escoger" at bounding box center [356, 301] width 46 height 11
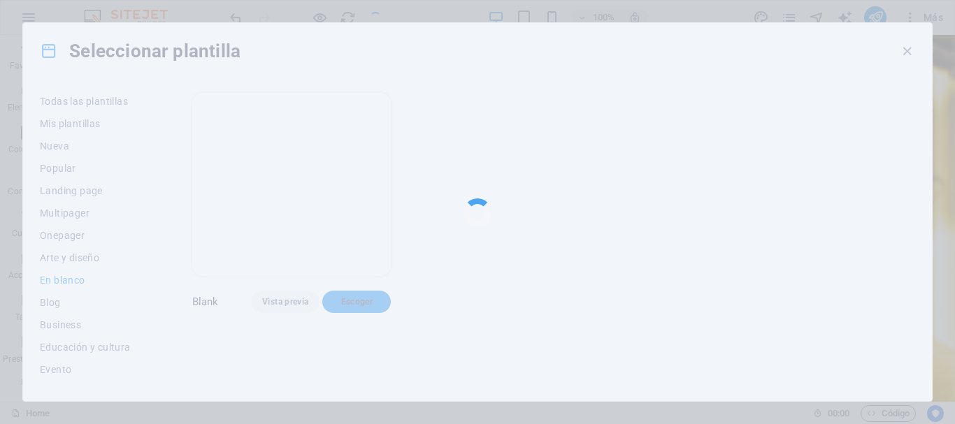
checkbox input "false"
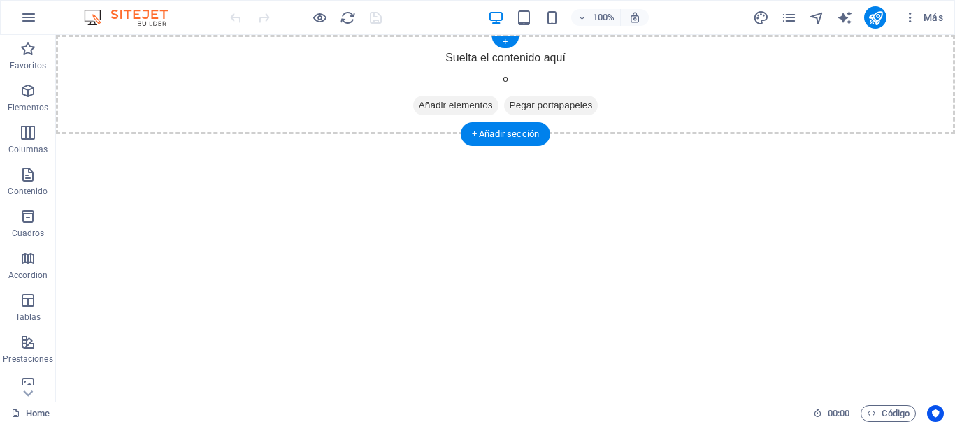
click at [465, 102] on span "Añadir elementos" at bounding box center [455, 106] width 85 height 20
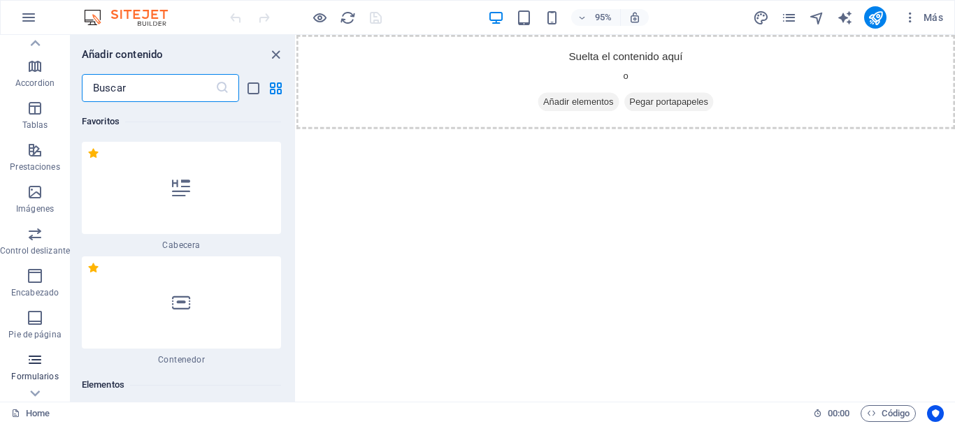
scroll to position [122, 0]
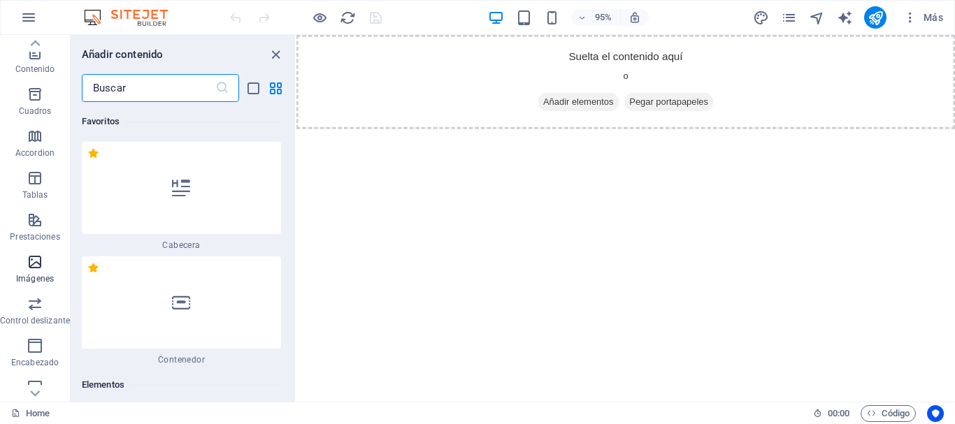
click at [38, 266] on icon "button" at bounding box center [35, 262] width 17 height 17
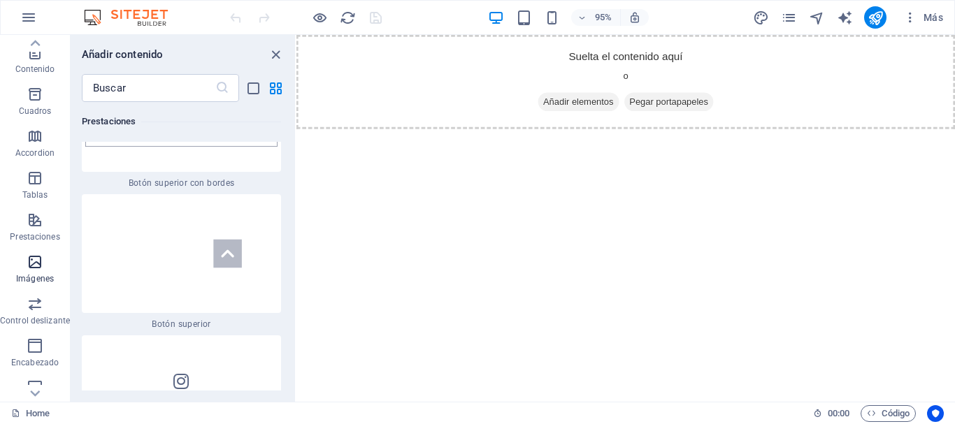
scroll to position [13882, 0]
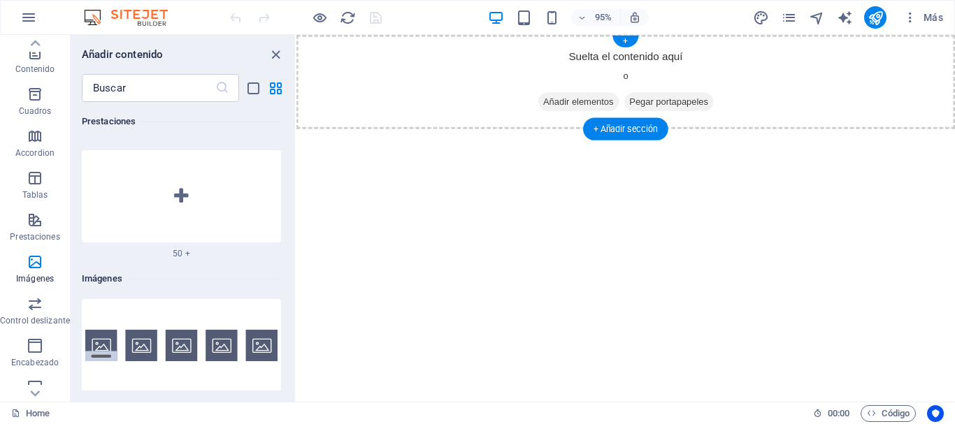
click at [725, 103] on span "Pegar portapapeles" at bounding box center [689, 106] width 94 height 20
click at [270, 55] on icon "close panel" at bounding box center [276, 55] width 16 height 16
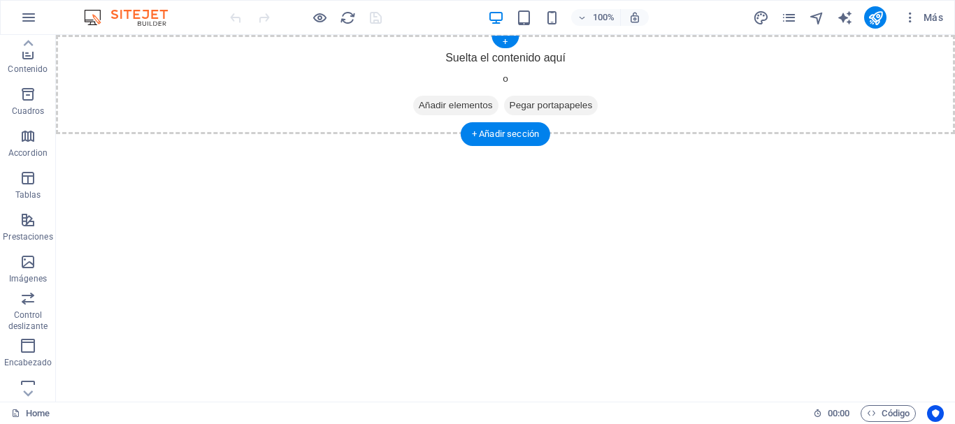
click at [520, 60] on div "Suelta el contenido aquí o Añadir elementos Pegar portapapeles" at bounding box center [505, 84] width 899 height 99
click at [271, 87] on div "Suelta el contenido aquí o Añadir elementos Pegar portapapeles" at bounding box center [505, 84] width 899 height 99
click at [509, 132] on div "+ Añadir sección" at bounding box center [505, 134] width 89 height 24
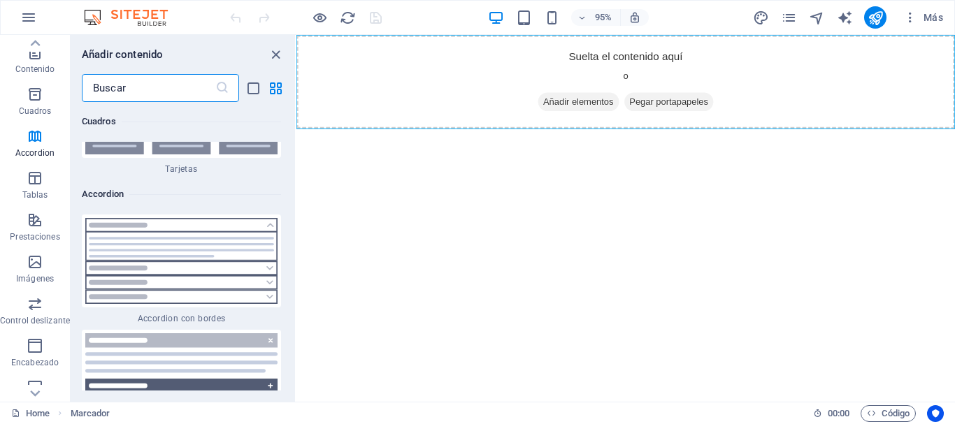
scroll to position [8818, 0]
